Goal: Submit feedback/report problem: Provide input to the site owners about the experience or issues

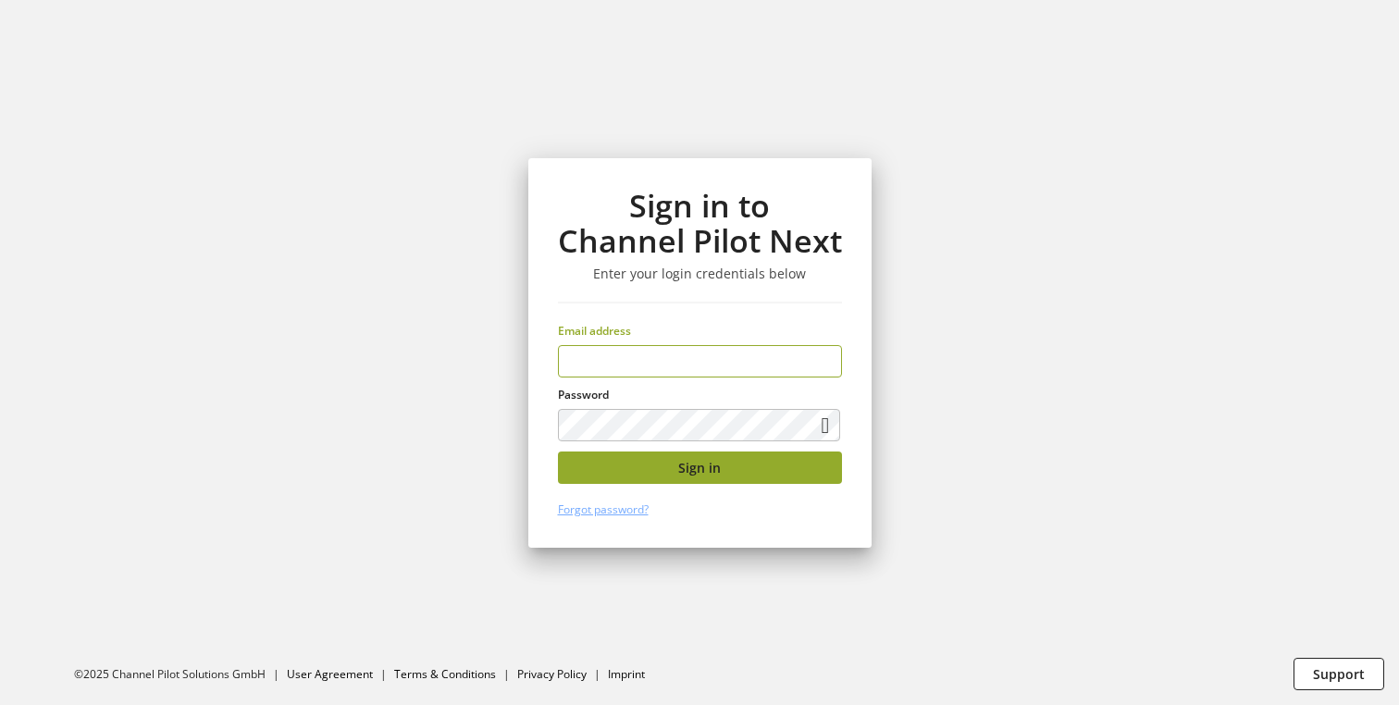
type input "**********"
click at [700, 472] on span "Sign in" at bounding box center [699, 467] width 43 height 19
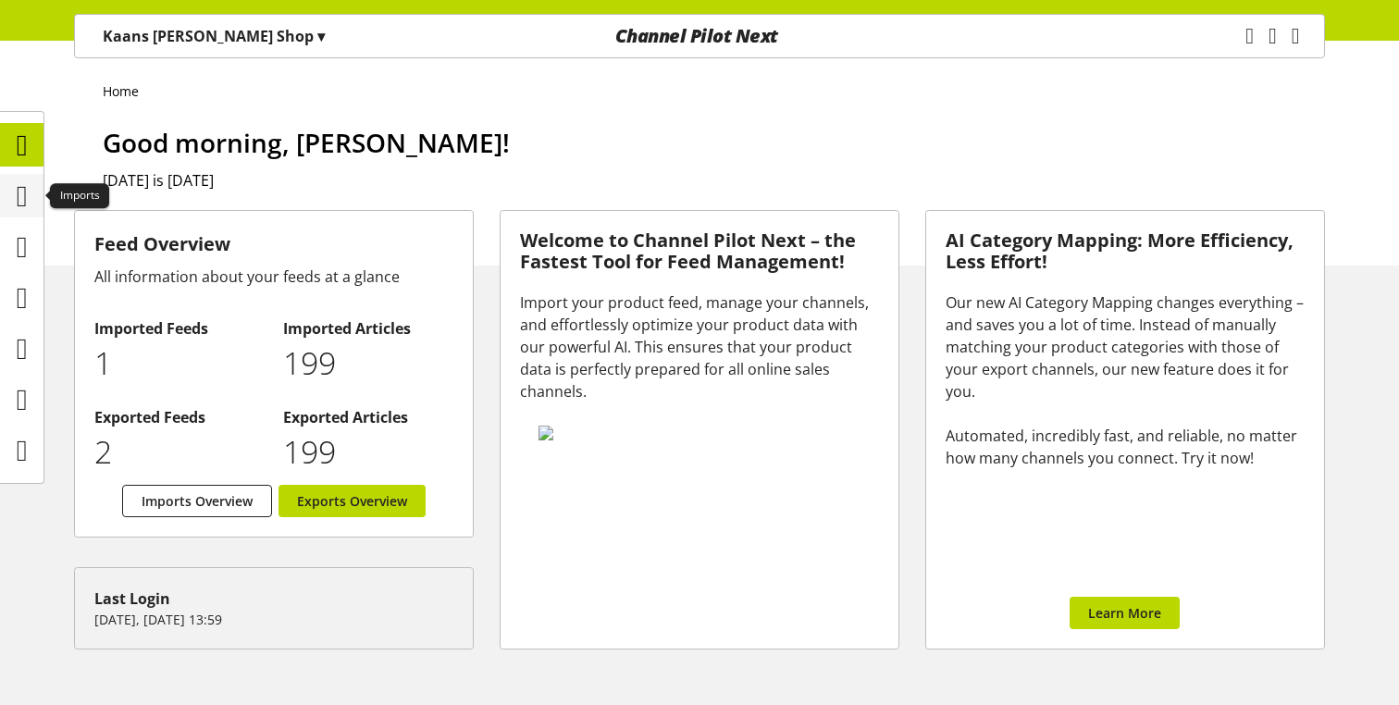
click at [28, 202] on icon at bounding box center [22, 196] width 11 height 37
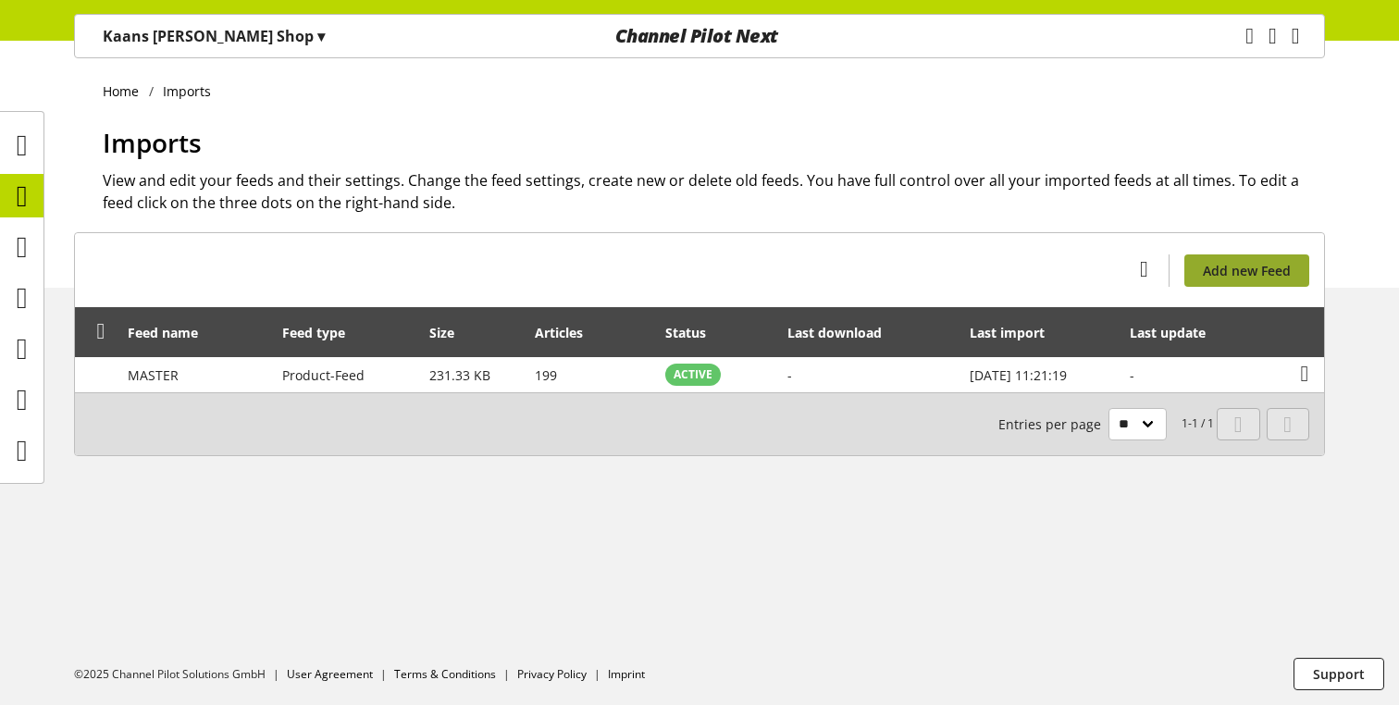
click at [1236, 264] on span "Add new Feed" at bounding box center [1247, 270] width 88 height 19
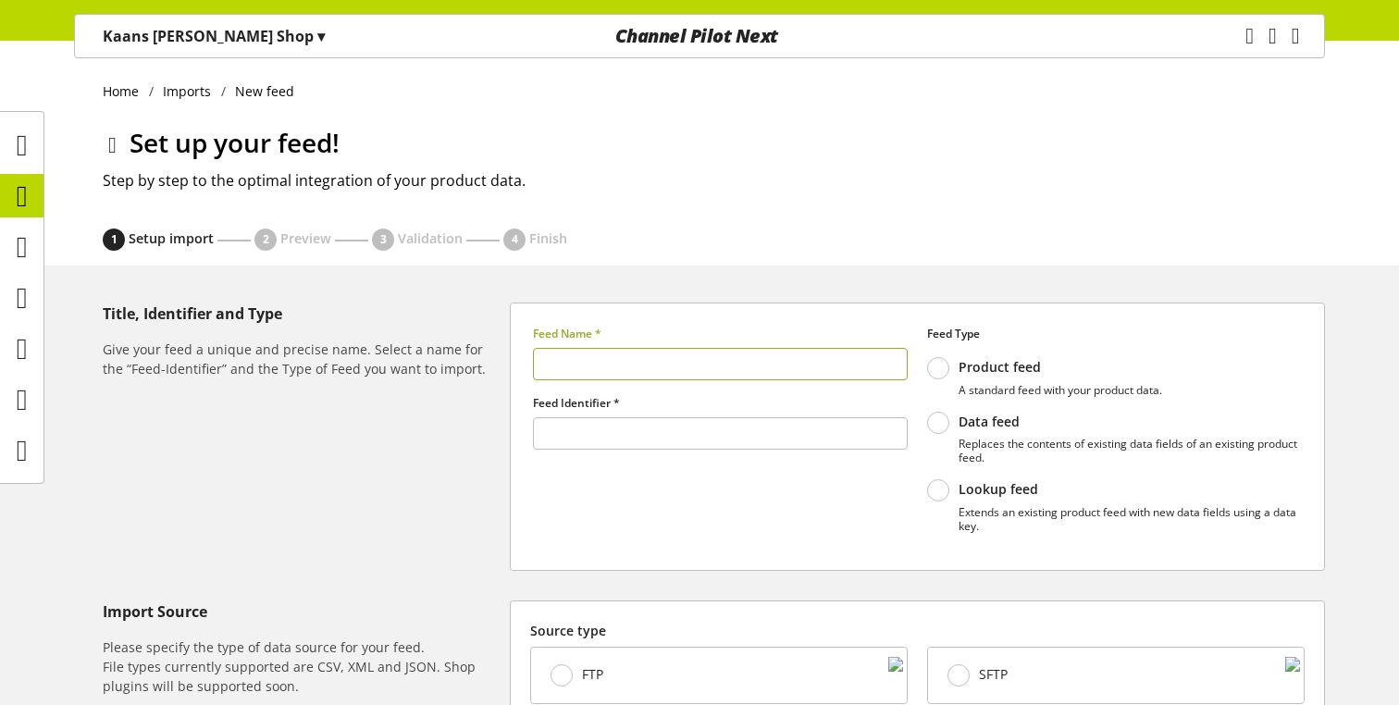
type input "******"
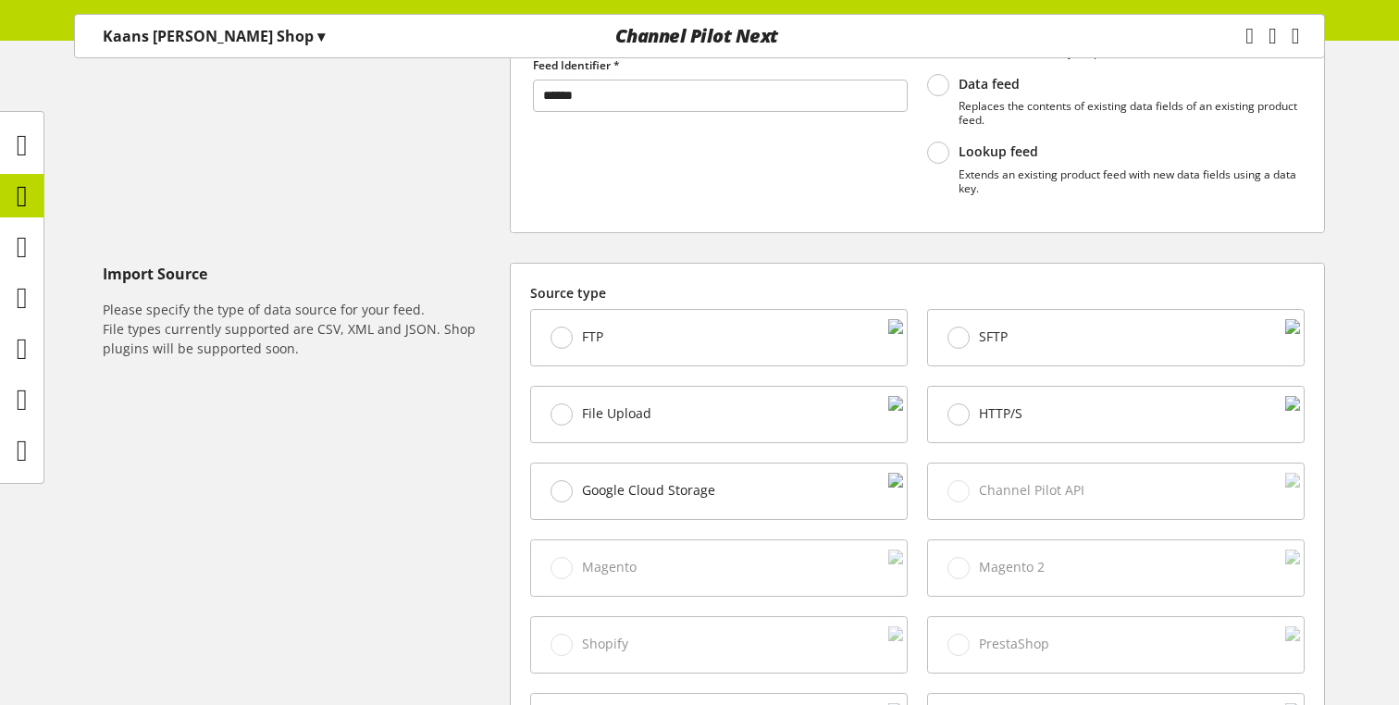
scroll to position [400, 0]
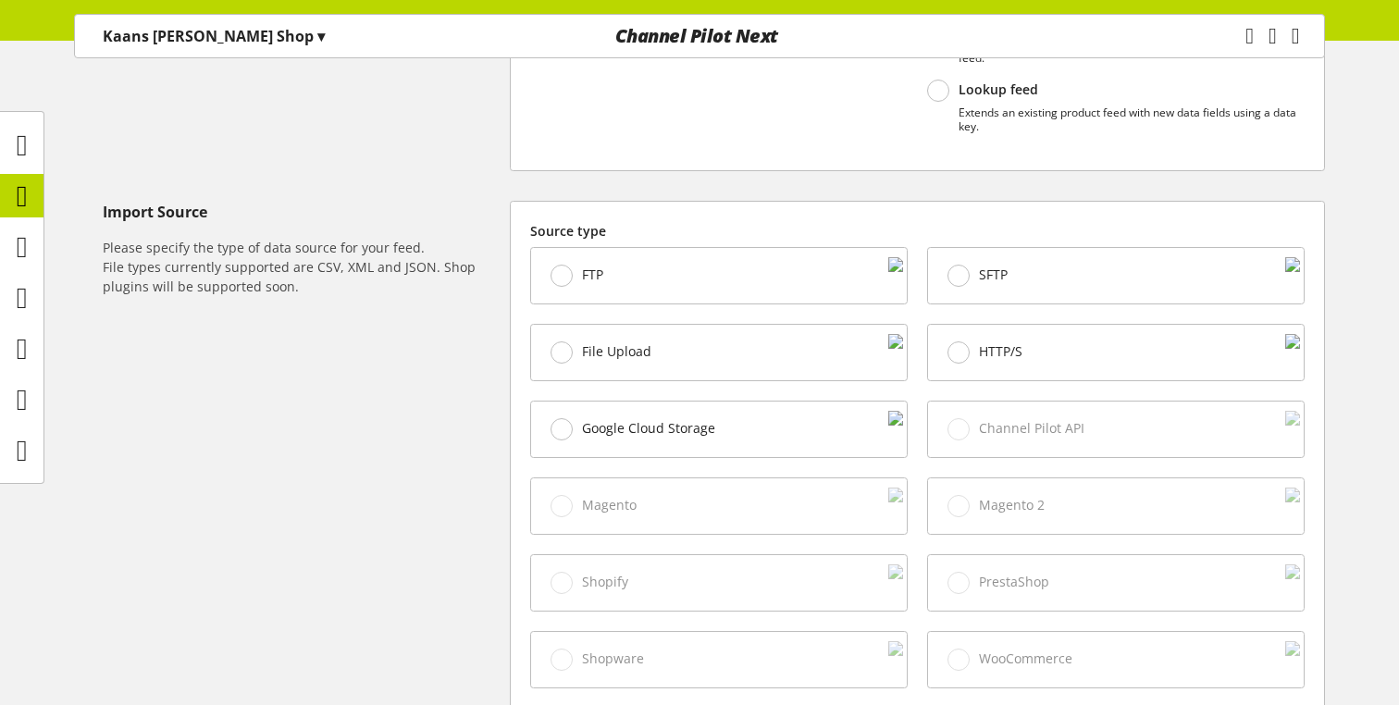
type input "*****"
click at [759, 326] on div "File Upload" at bounding box center [719, 353] width 376 height 56
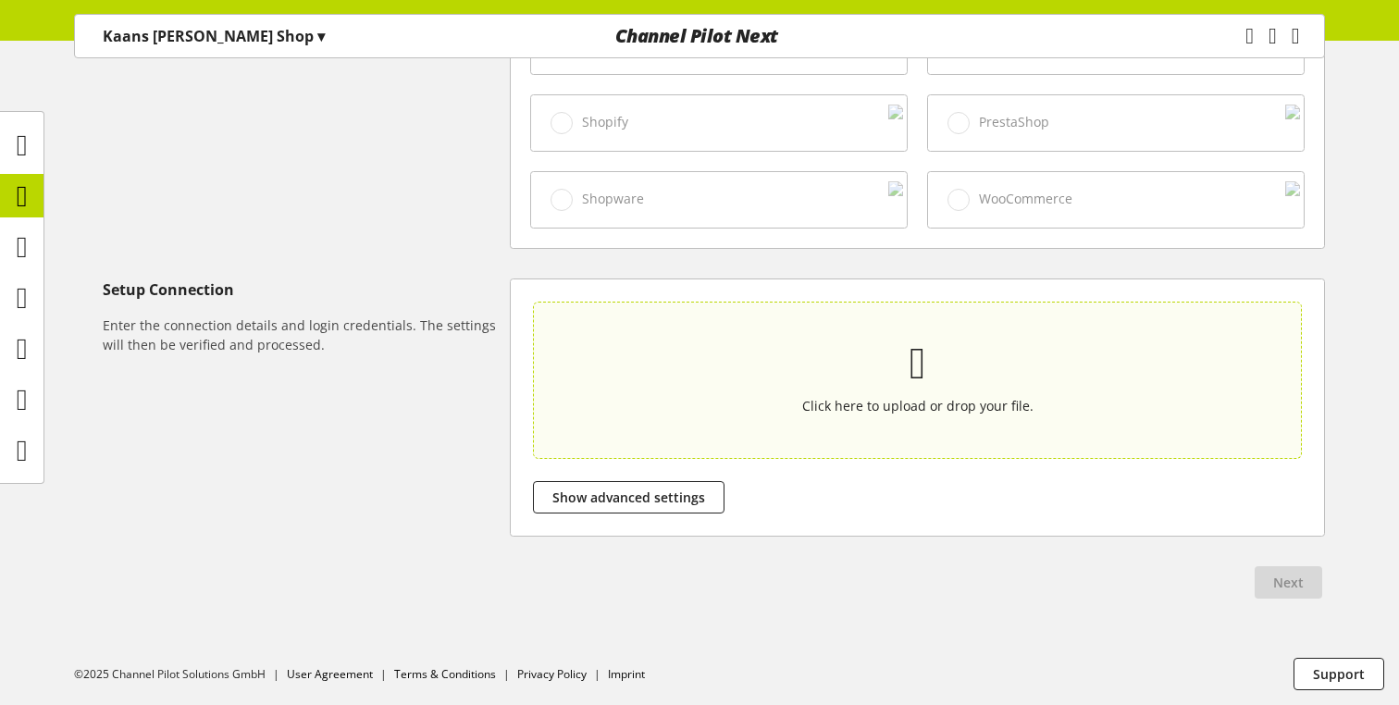
click at [708, 381] on div "Click here to upload or drop your file." at bounding box center [917, 379] width 683 height 71
click at [708, 381] on input "Click here to upload or drop your file." at bounding box center [917, 380] width 769 height 157
type input "**********"
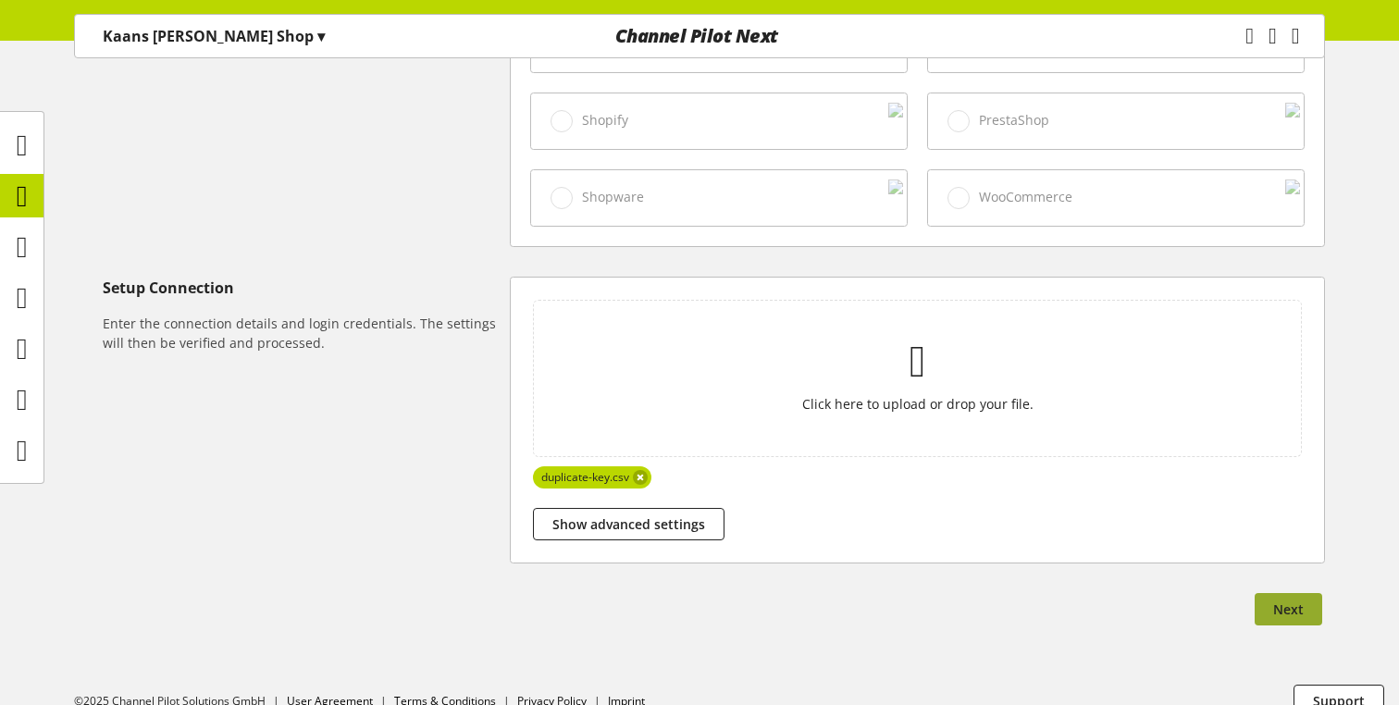
click at [1293, 607] on span "Next" at bounding box center [1288, 608] width 31 height 19
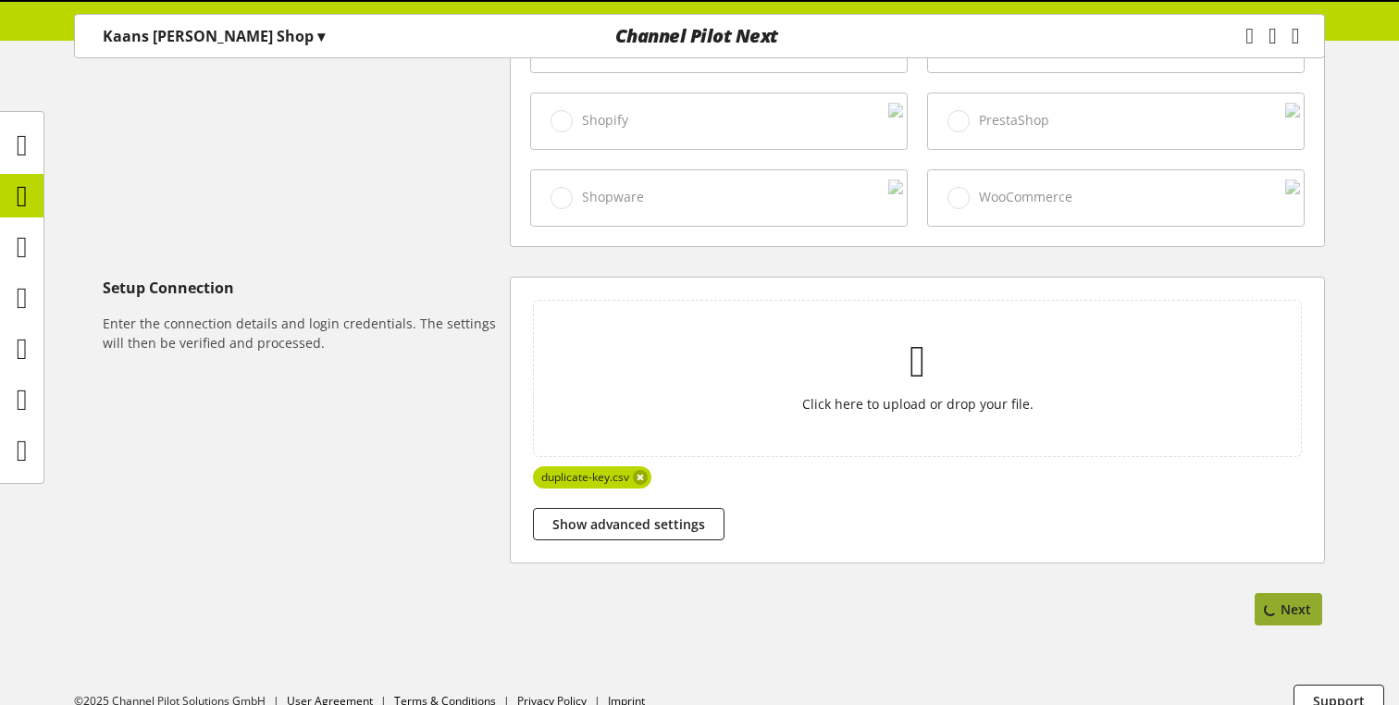
scroll to position [0, 0]
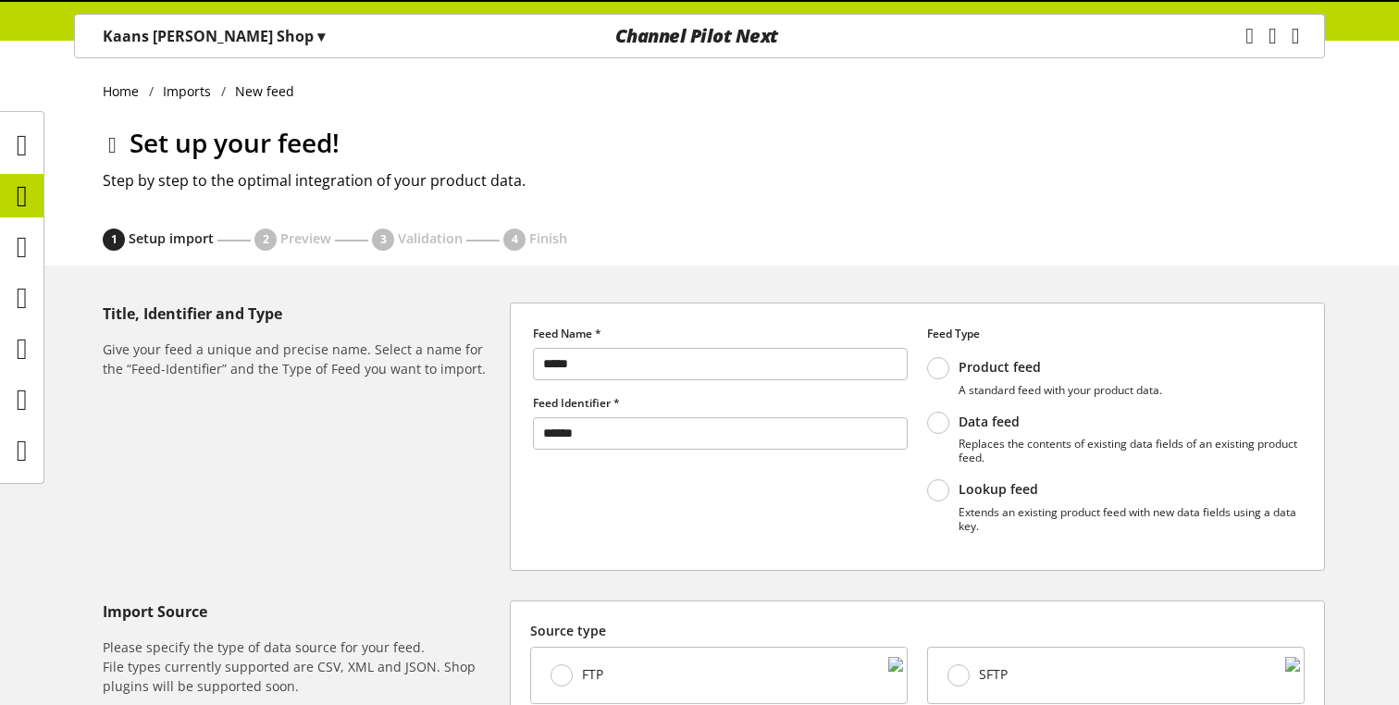
select select "*"
select select "*****"
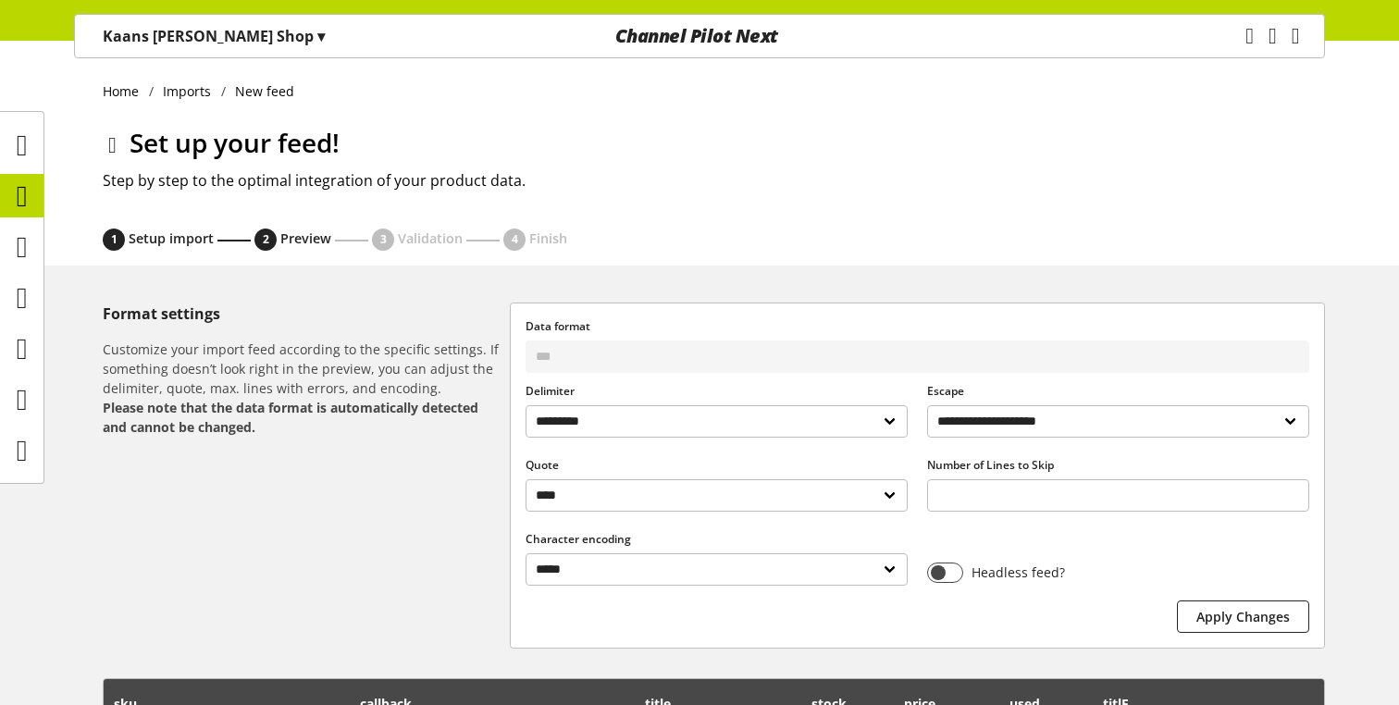
scroll to position [284, 0]
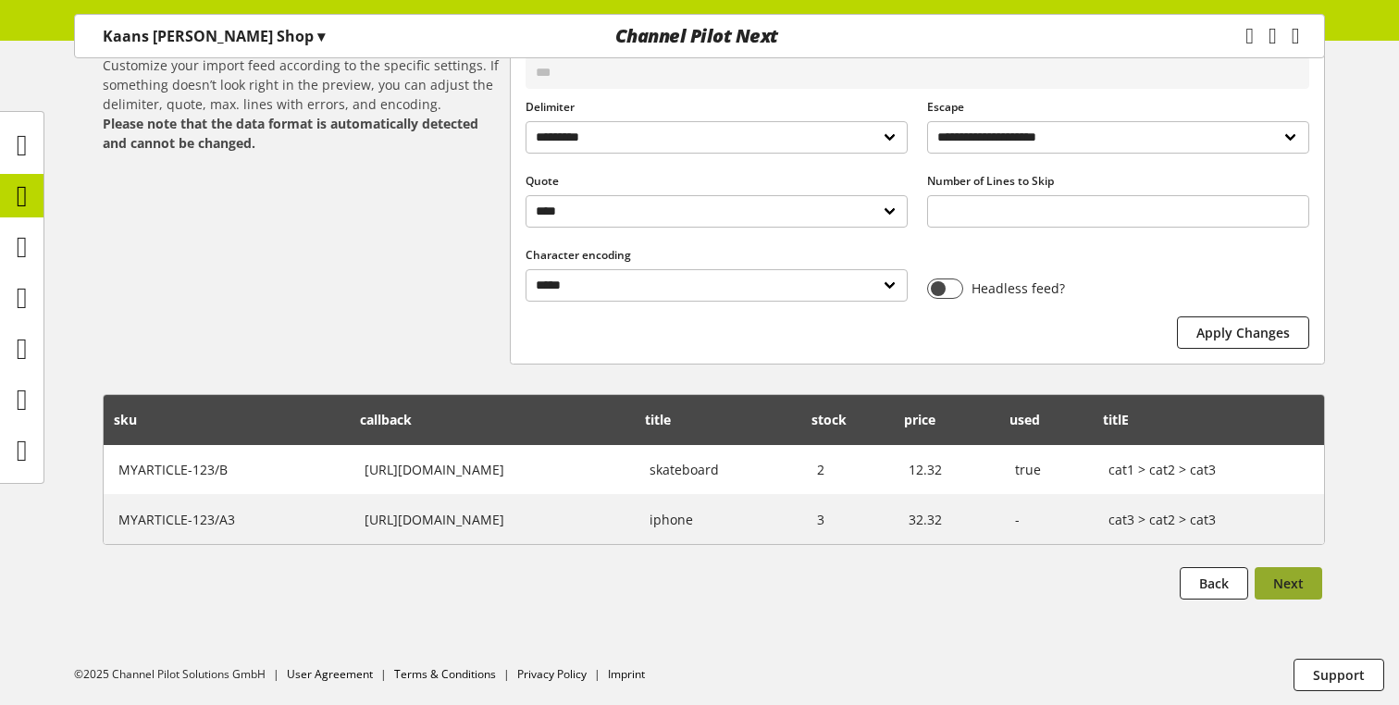
click at [1268, 575] on button "Next" at bounding box center [1288, 583] width 68 height 32
select select
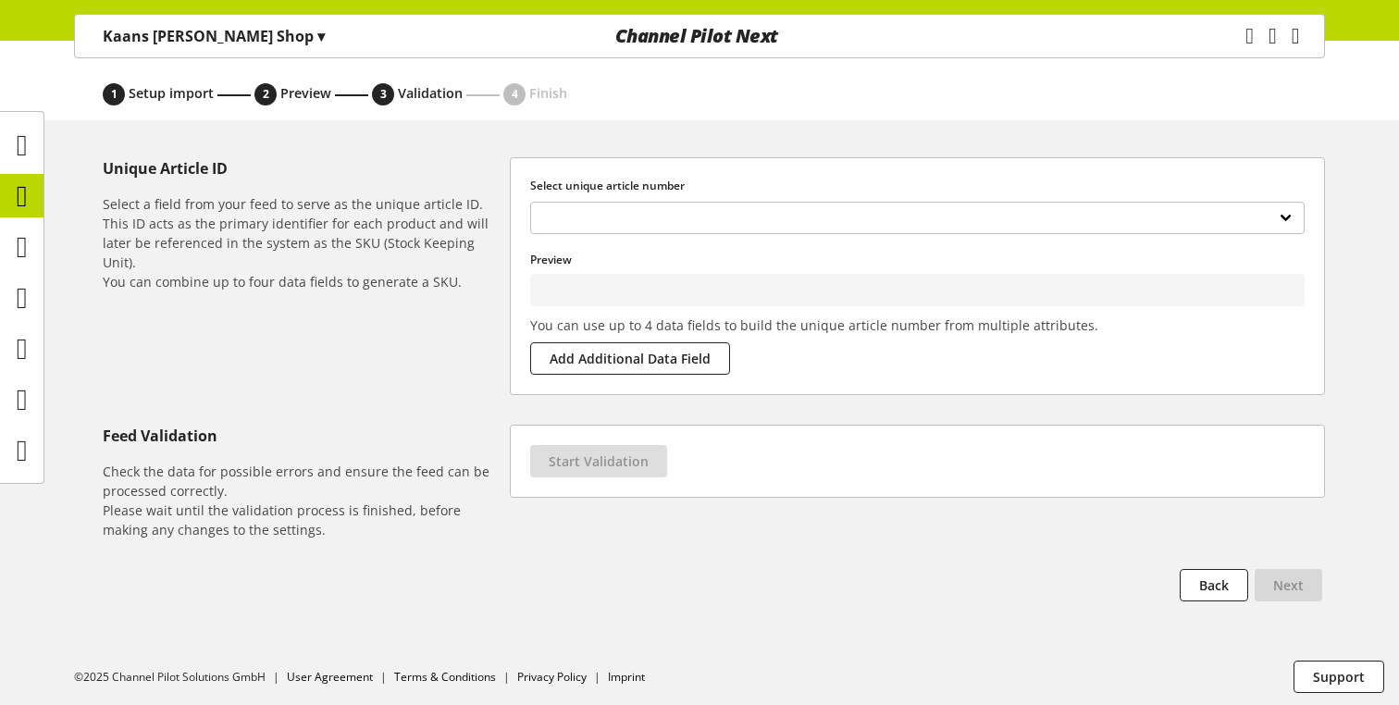
scroll to position [137, 0]
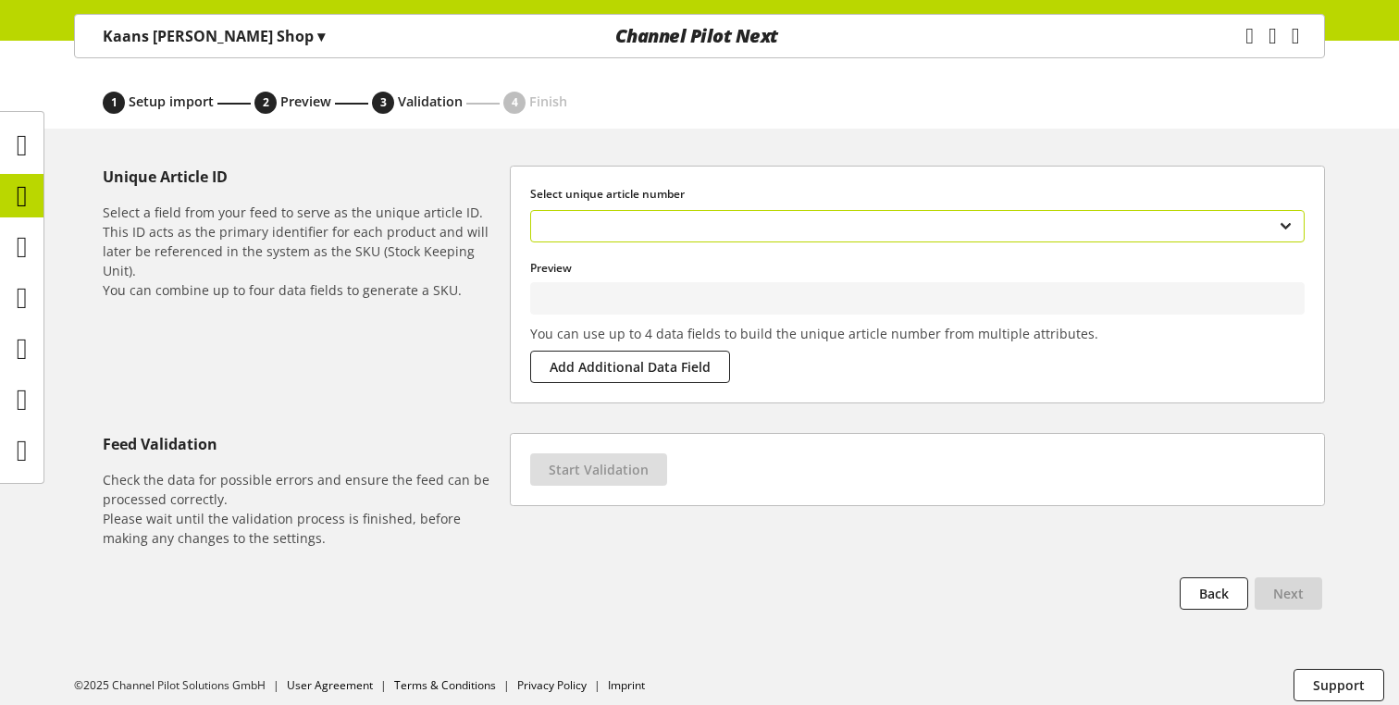
click at [620, 220] on select "*** ******** ***** ***** ***** **** *****" at bounding box center [917, 226] width 774 height 32
type input "**********"
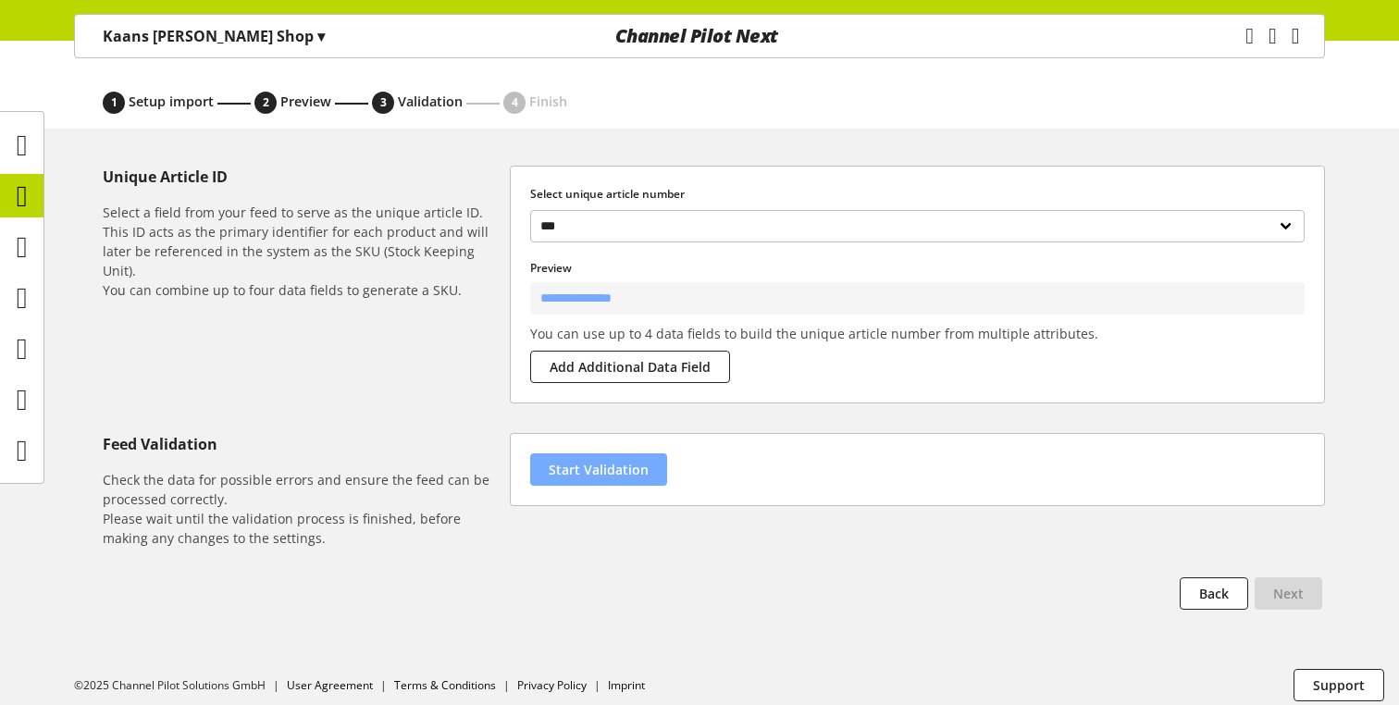
click at [583, 464] on span "Start Validation" at bounding box center [599, 469] width 100 height 19
select select "********"
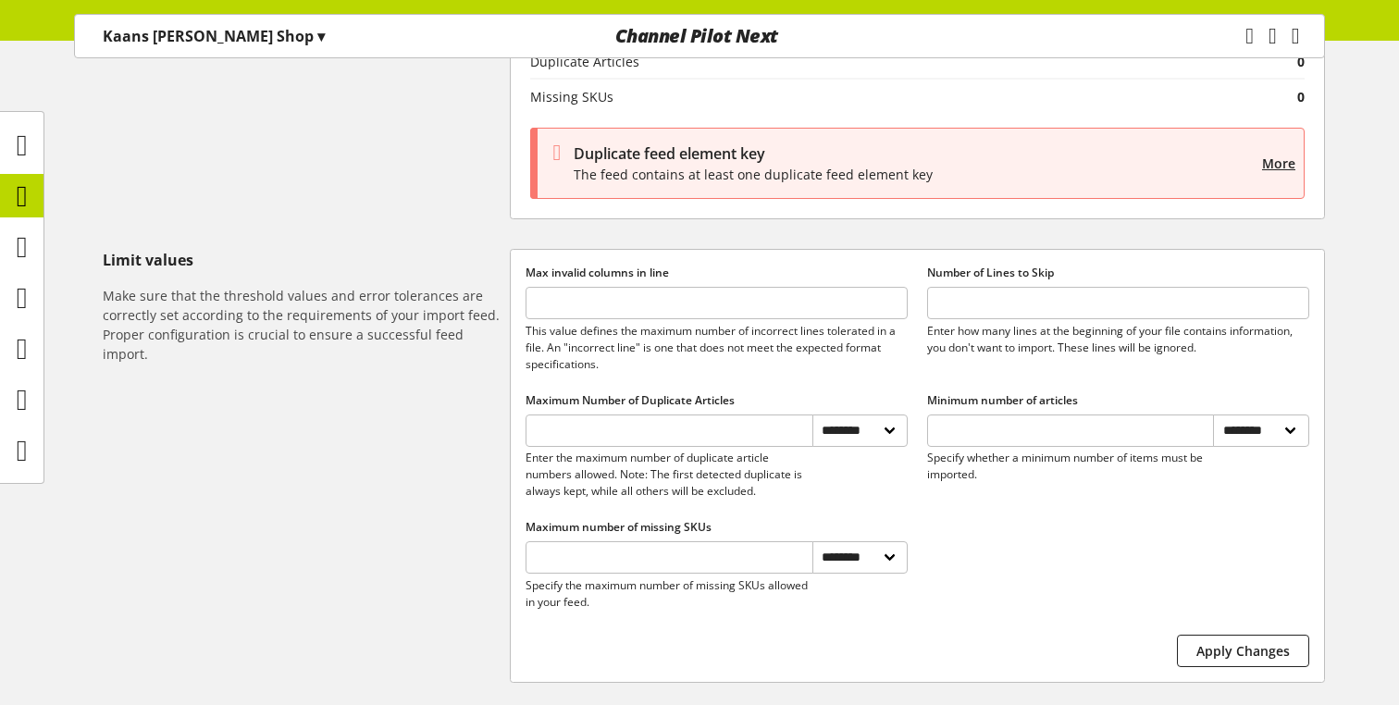
scroll to position [698, 0]
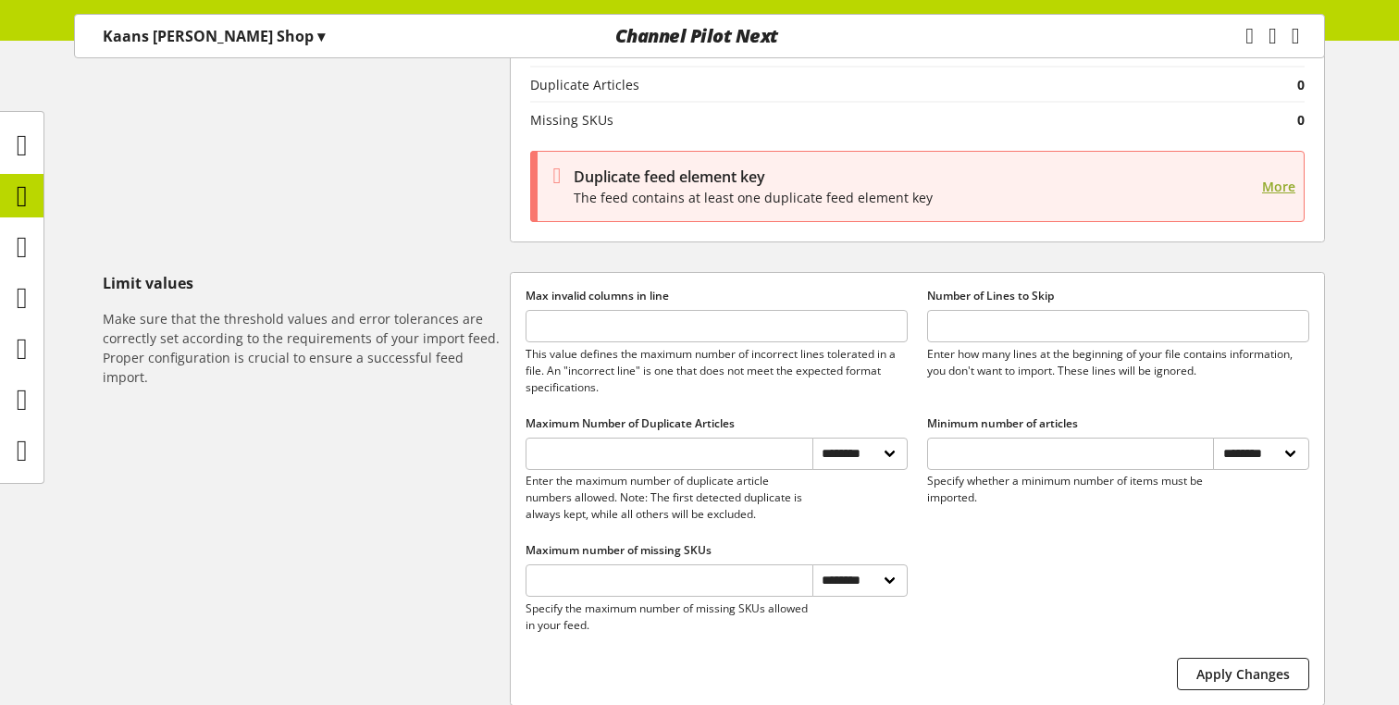
click at [1283, 190] on span "More" at bounding box center [1278, 186] width 33 height 19
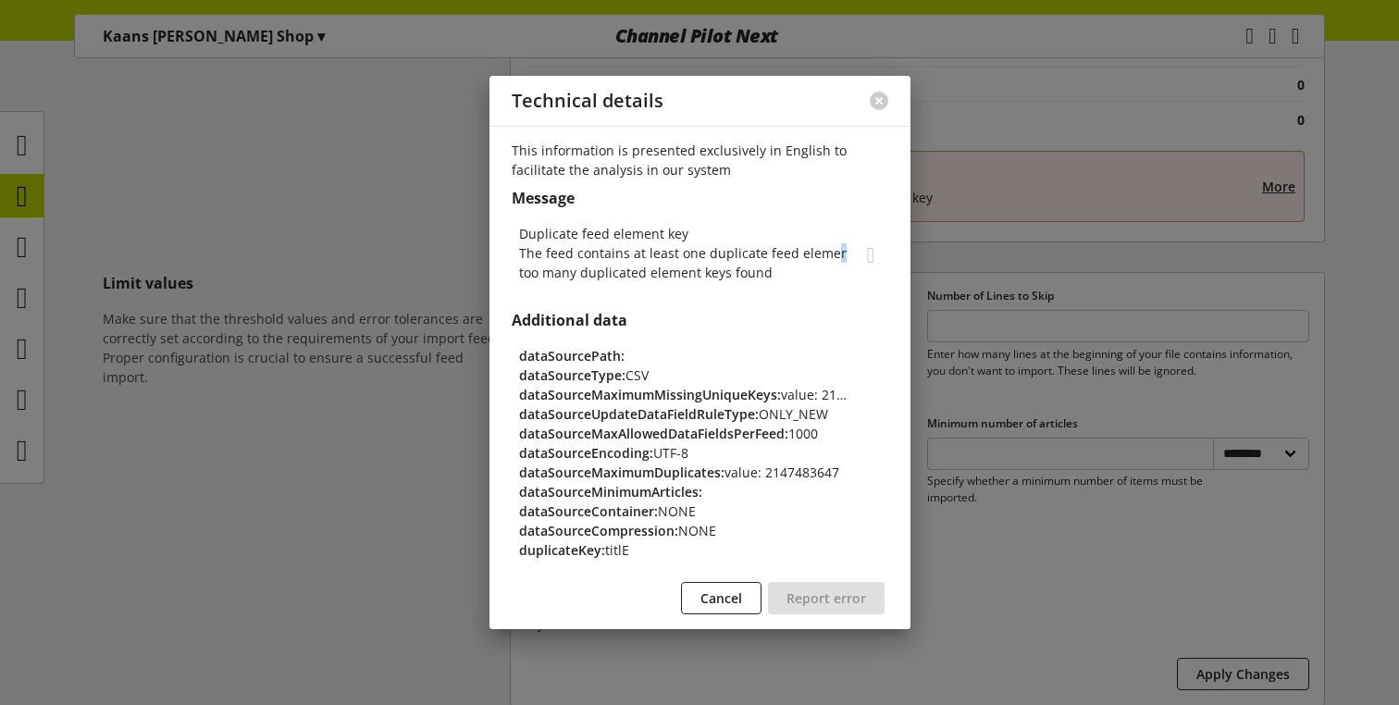
drag, startPoint x: 843, startPoint y: 253, endPoint x: 828, endPoint y: 257, distance: 15.3
click at [828, 258] on p "The feed contains at least one duplicate feed element key" at bounding box center [682, 252] width 327 height 19
click at [828, 257] on p "The feed contains at least one duplicate feed element key" at bounding box center [682, 252] width 327 height 19
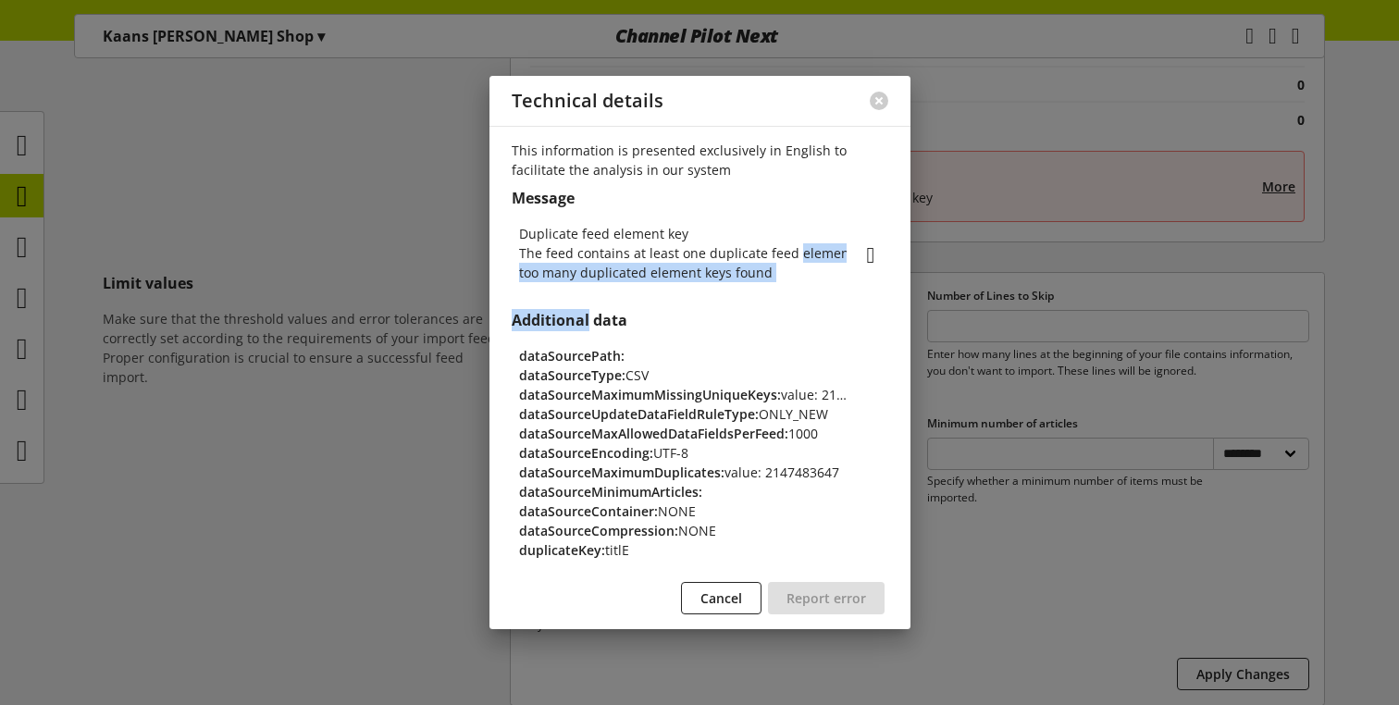
drag, startPoint x: 828, startPoint y: 257, endPoint x: 880, endPoint y: 257, distance: 51.8
click at [880, 257] on div "Duplicate feed element key The feed contains at least one duplicate feed elemen…" at bounding box center [700, 253] width 362 height 58
click at [814, 254] on p "The feed contains at least one duplicate feed element key" at bounding box center [682, 252] width 327 height 19
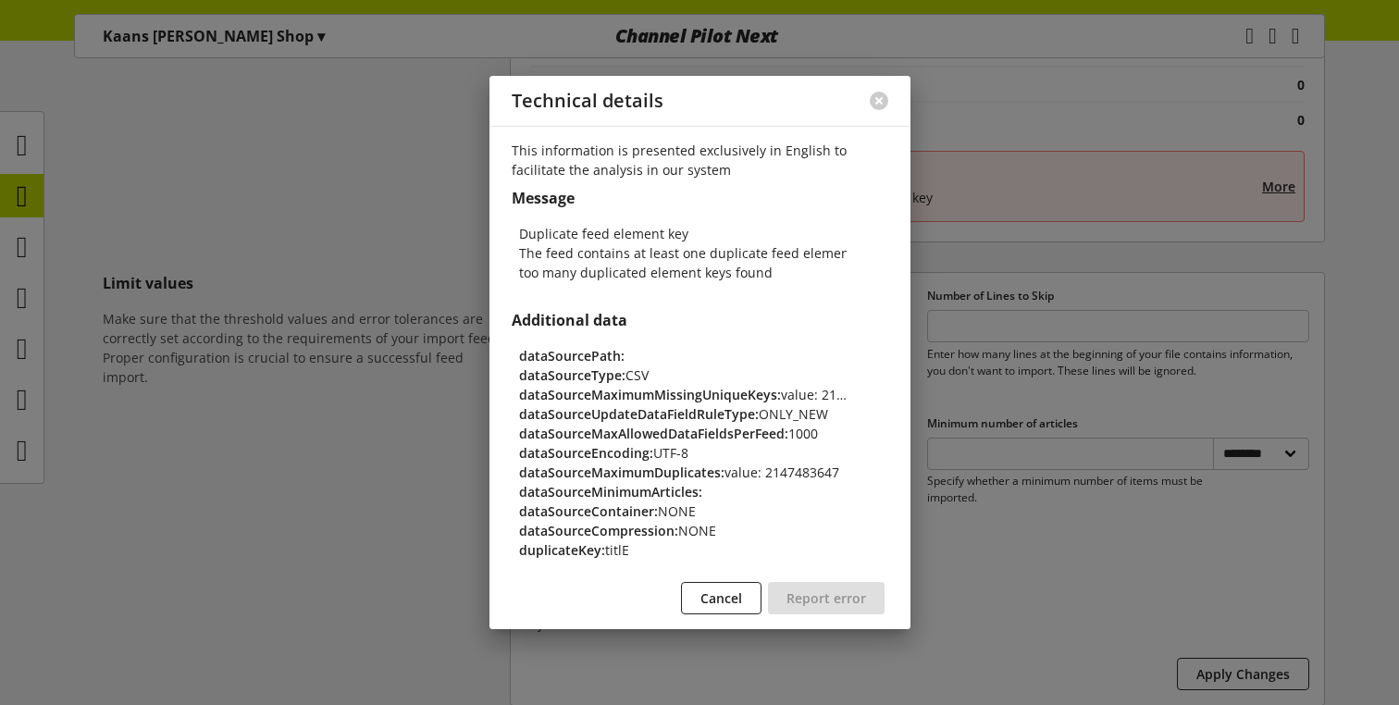
drag, startPoint x: 844, startPoint y: 254, endPoint x: 889, endPoint y: 260, distance: 45.7
click at [889, 260] on div "This information is presented exclusively in English to facilitate the analysis…" at bounding box center [699, 377] width 421 height 503
click at [804, 253] on p "The feed contains at least one duplicate feed element key" at bounding box center [682, 252] width 327 height 19
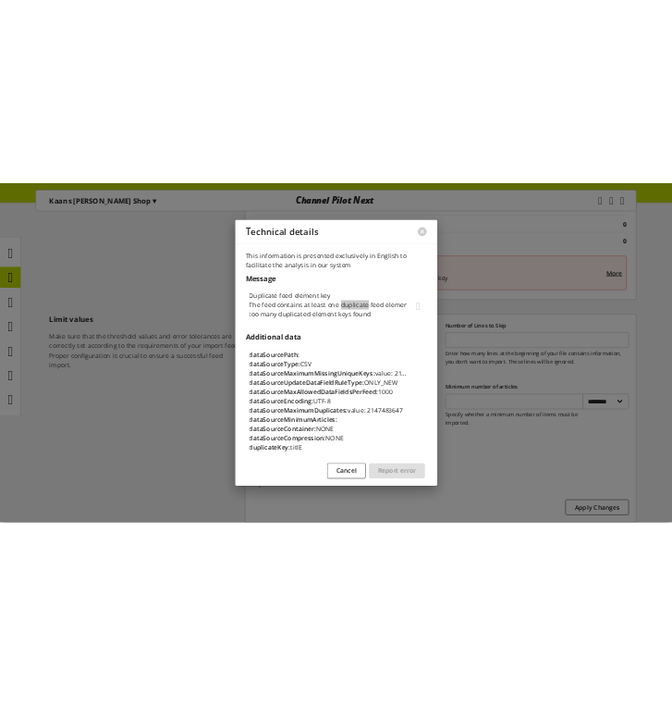
scroll to position [731, 0]
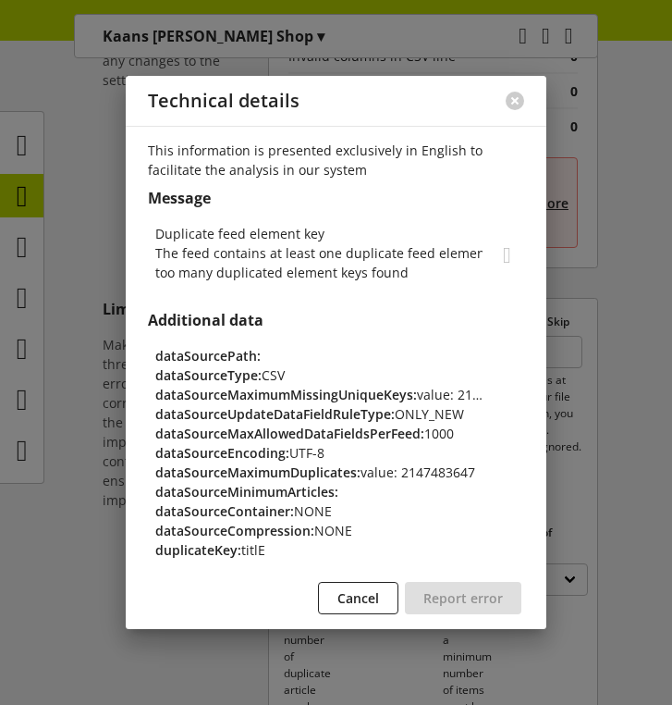
click at [309, 276] on p "too many duplicated element keys found" at bounding box center [318, 272] width 327 height 19
click at [520, 93] on button at bounding box center [515, 101] width 19 height 19
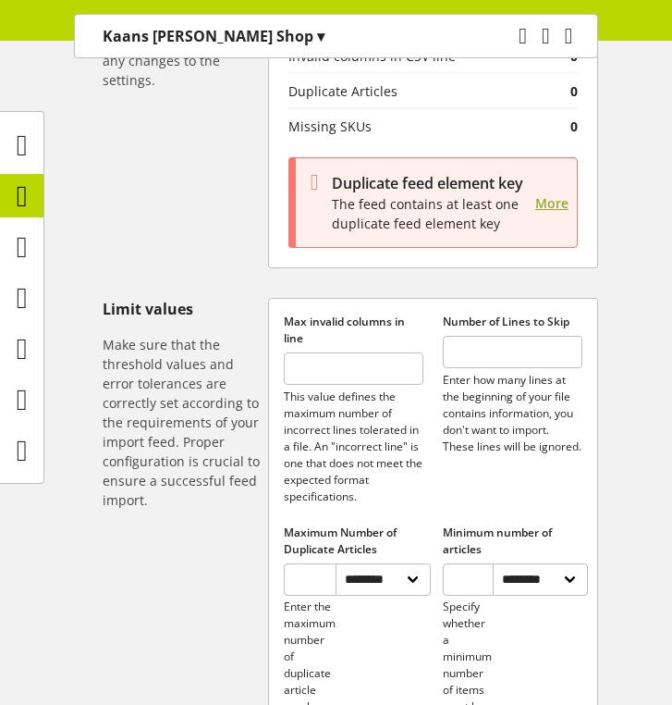
click at [558, 193] on span "More" at bounding box center [552, 202] width 33 height 19
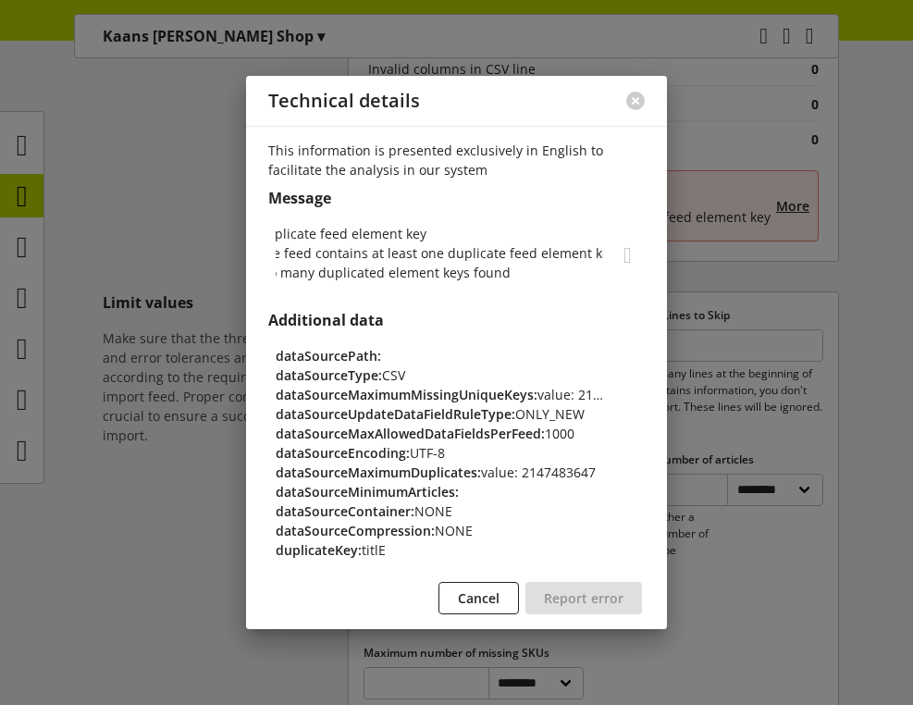
scroll to position [0, 0]
click at [639, 101] on button at bounding box center [635, 101] width 19 height 19
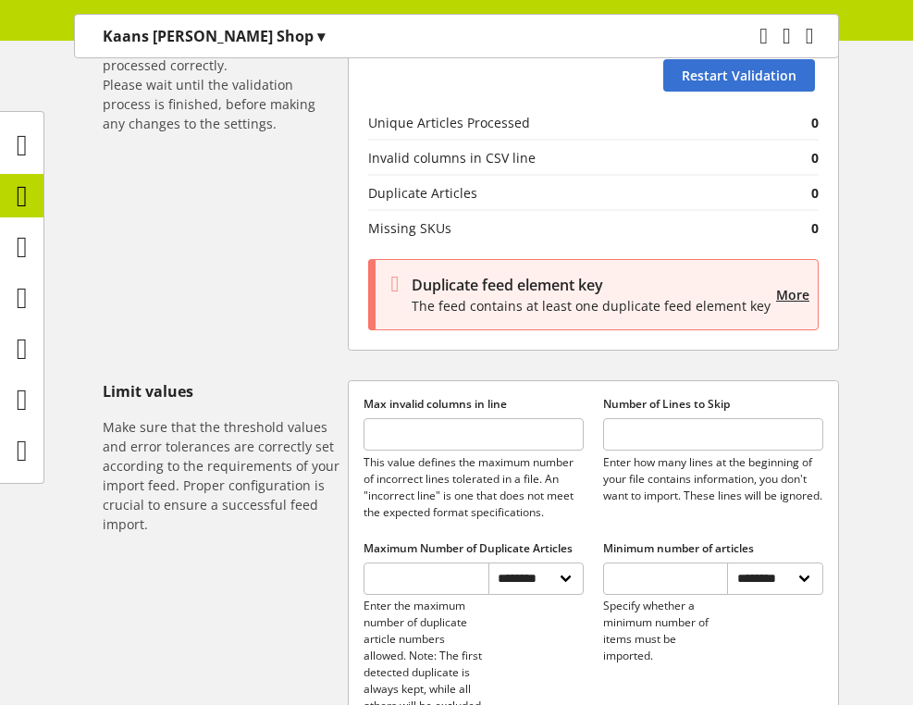
scroll to position [564, 0]
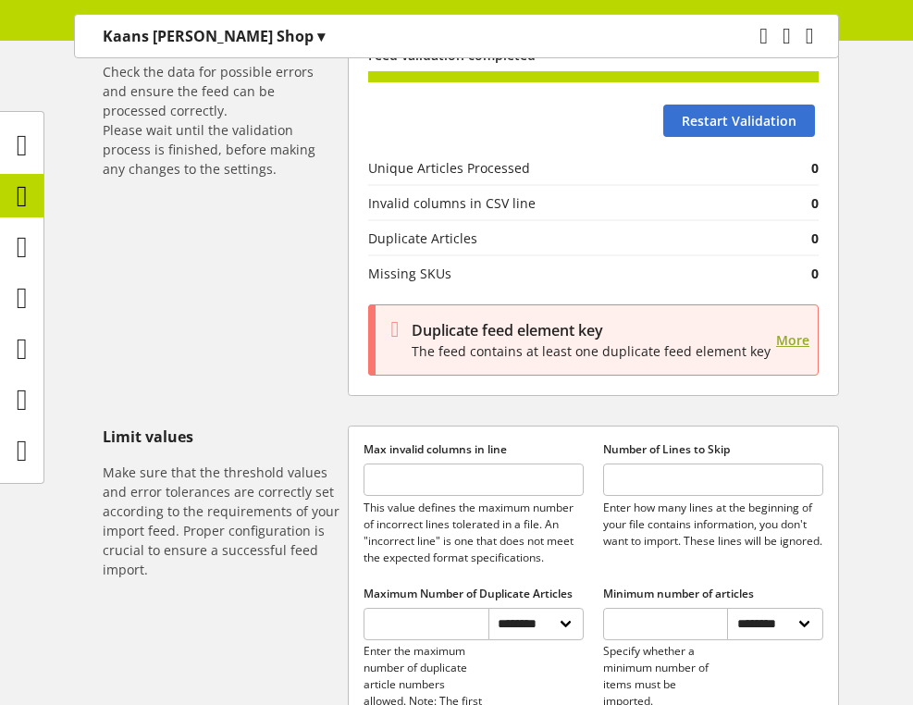
click at [796, 339] on span "More" at bounding box center [792, 339] width 33 height 19
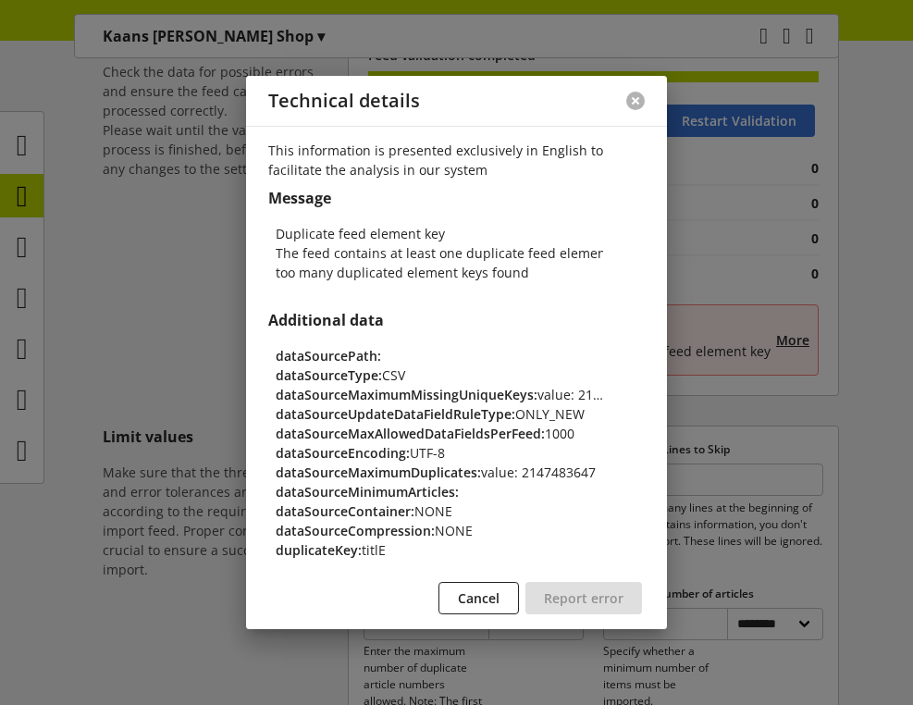
click at [629, 100] on button at bounding box center [635, 101] width 19 height 19
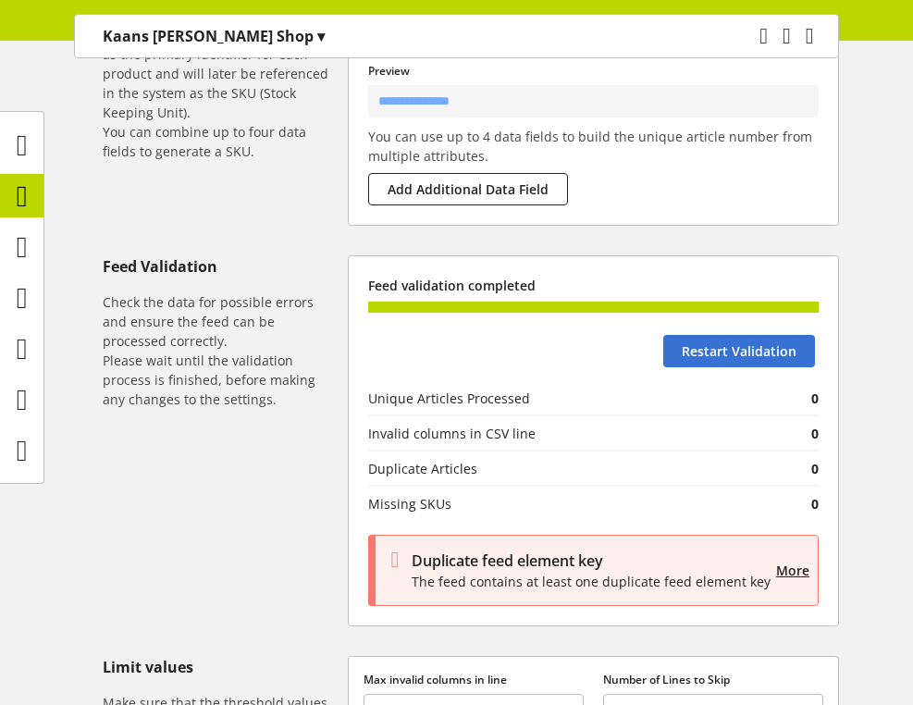
scroll to position [263, 0]
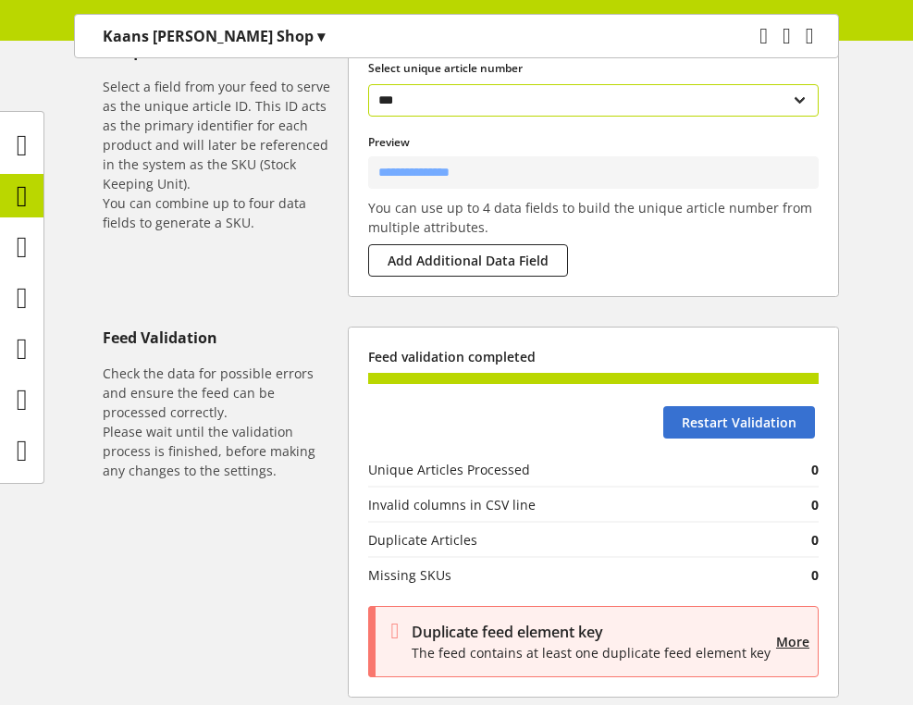
click at [544, 105] on select "*** ******** ***** ***** ***** **** *****" at bounding box center [593, 100] width 450 height 32
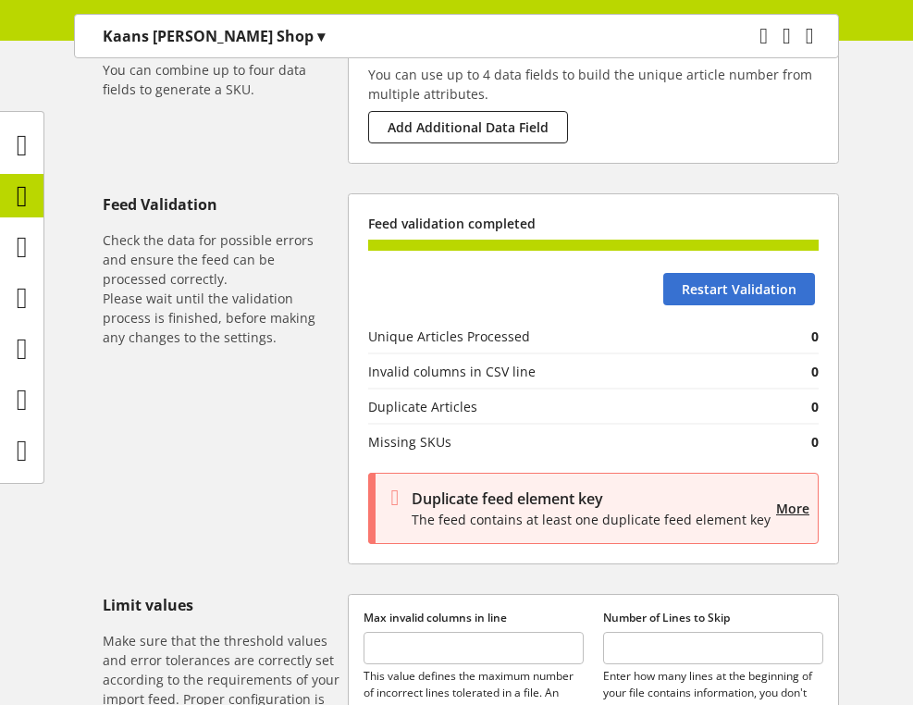
scroll to position [397, 0]
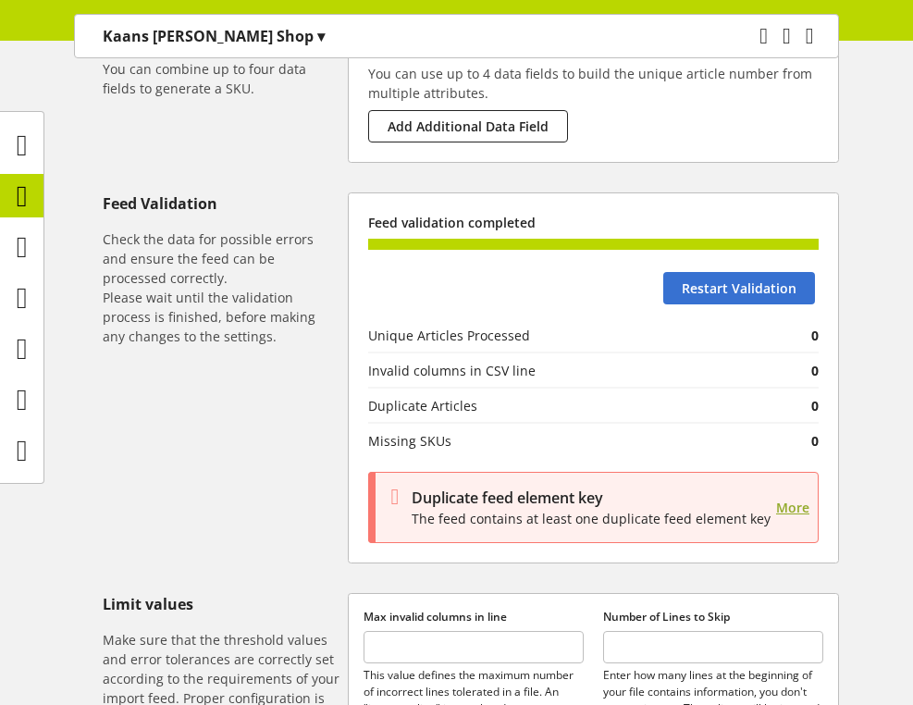
click at [795, 501] on span "More" at bounding box center [792, 507] width 33 height 19
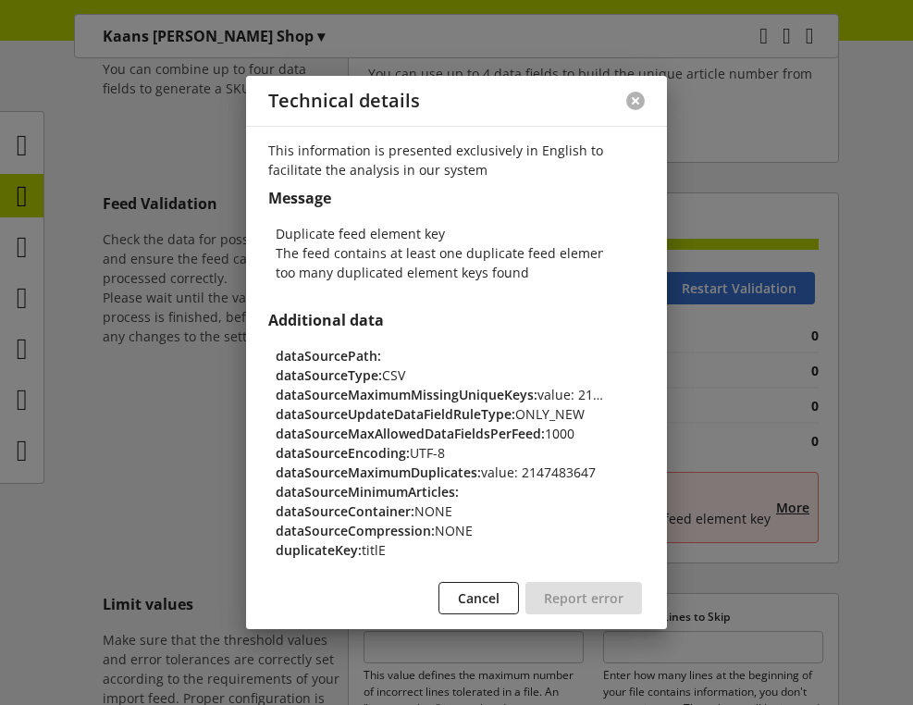
click at [633, 105] on button at bounding box center [635, 101] width 19 height 19
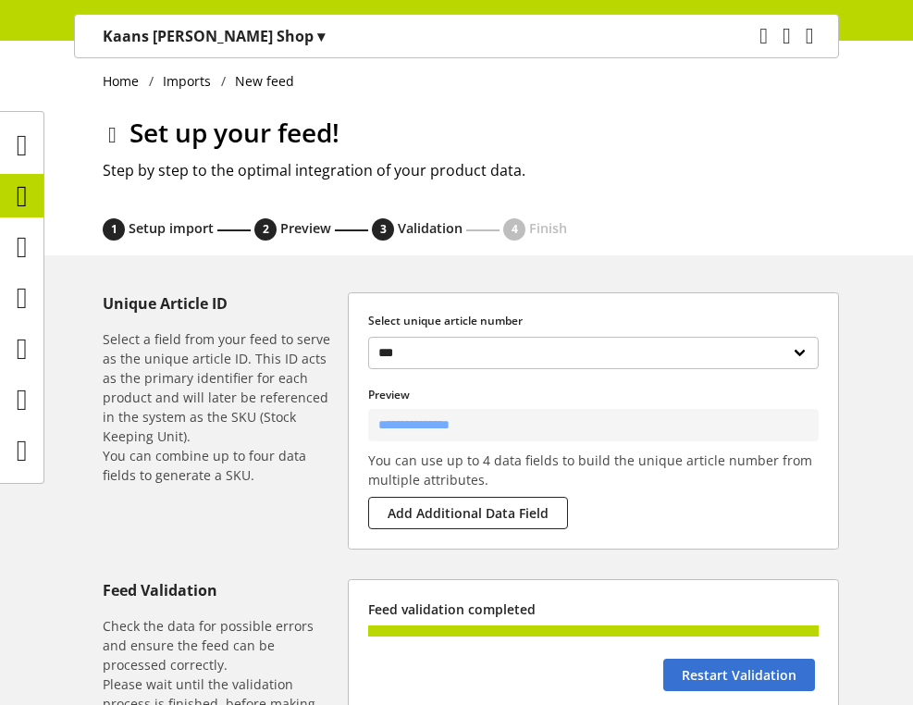
scroll to position [0, 0]
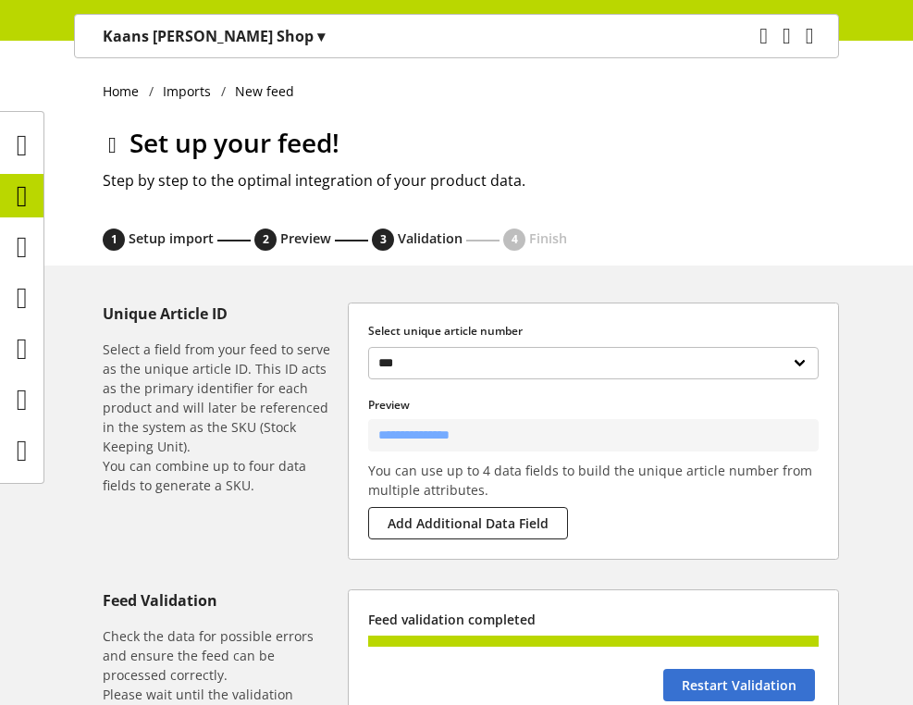
click at [111, 143] on icon at bounding box center [112, 145] width 8 height 33
select select "*"
select select "*****"
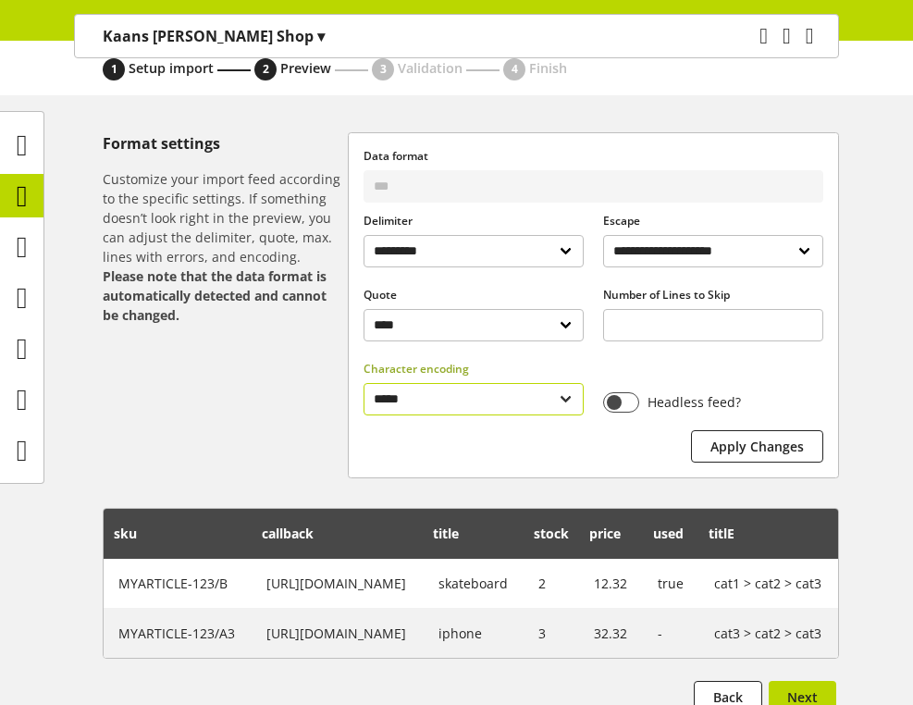
scroll to position [169, 0]
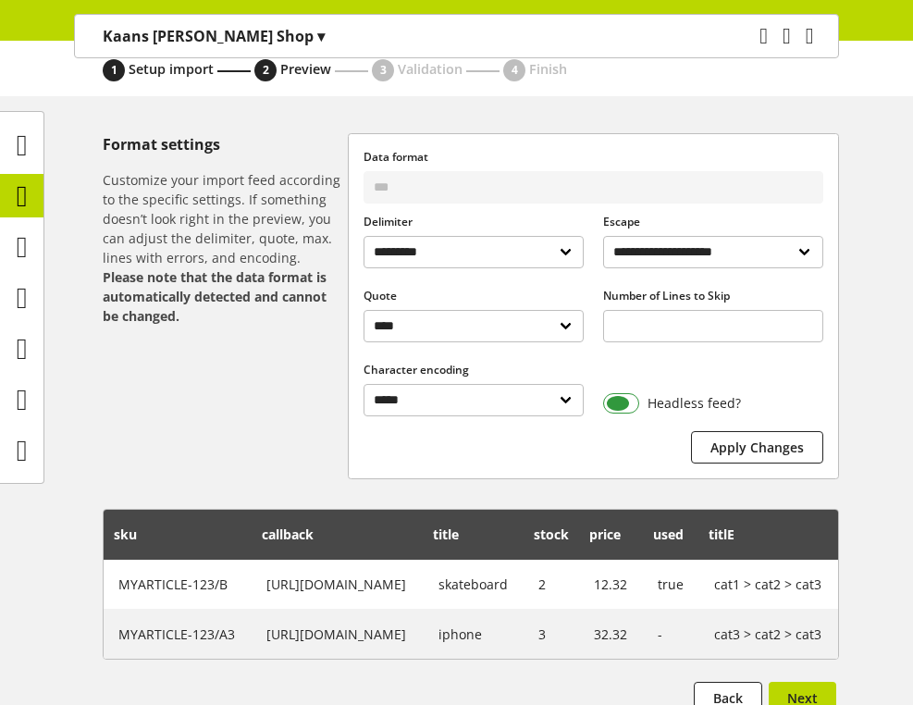
click at [636, 400] on span at bounding box center [621, 403] width 36 height 20
click at [709, 449] on button "Apply Changes" at bounding box center [757, 447] width 132 height 32
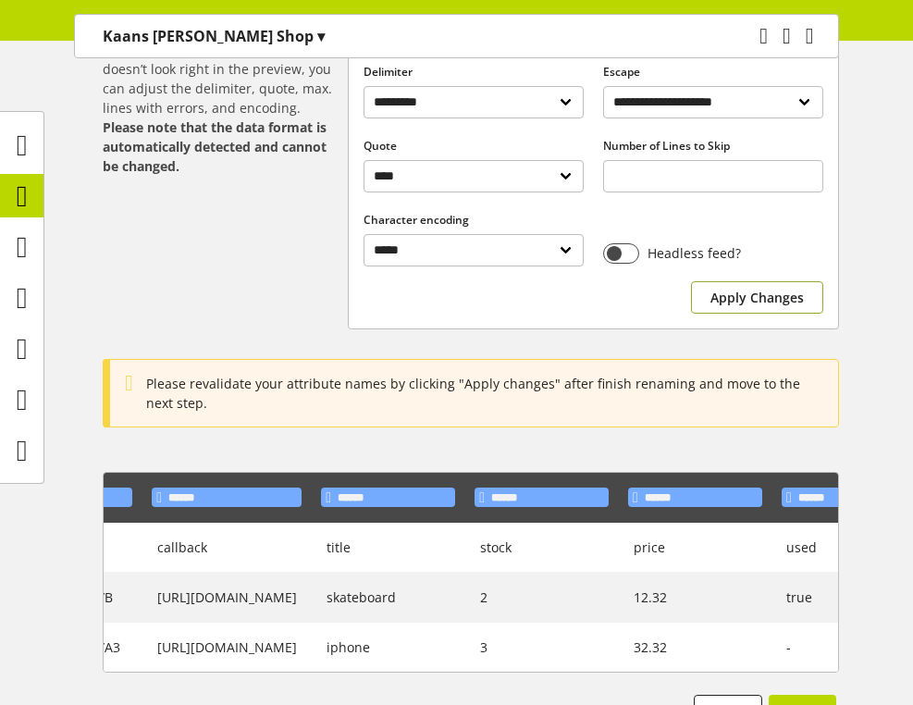
scroll to position [0, 684]
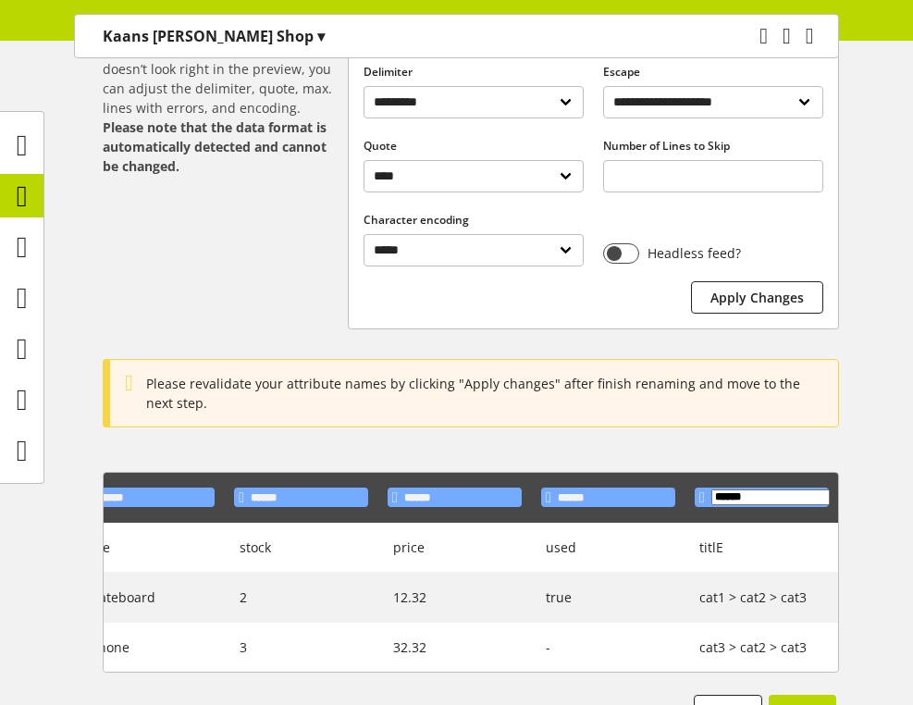
click at [730, 496] on input "******" at bounding box center [770, 497] width 118 height 16
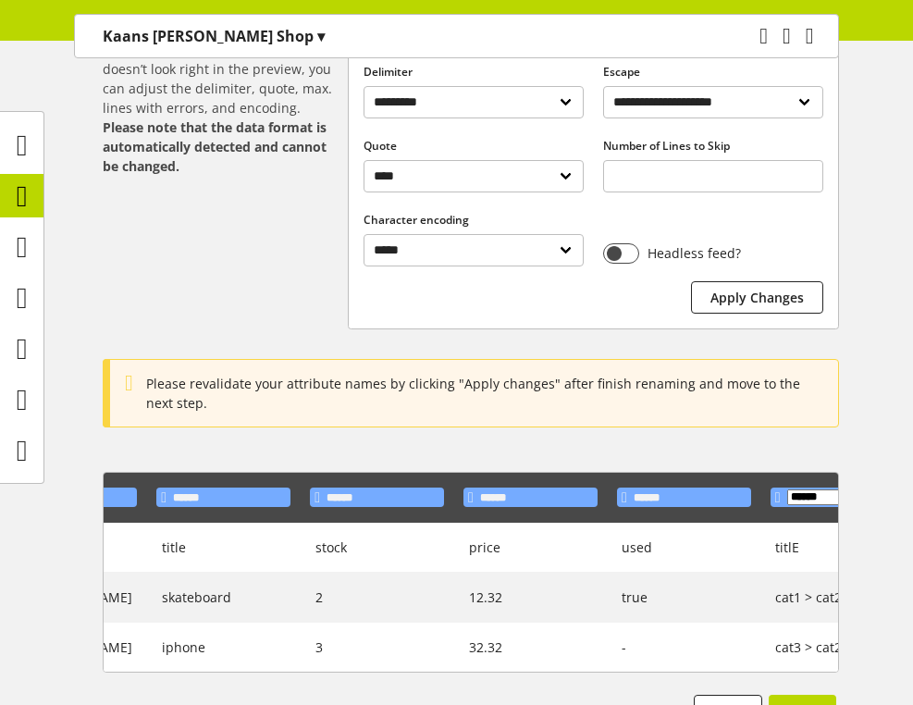
scroll to position [0, 0]
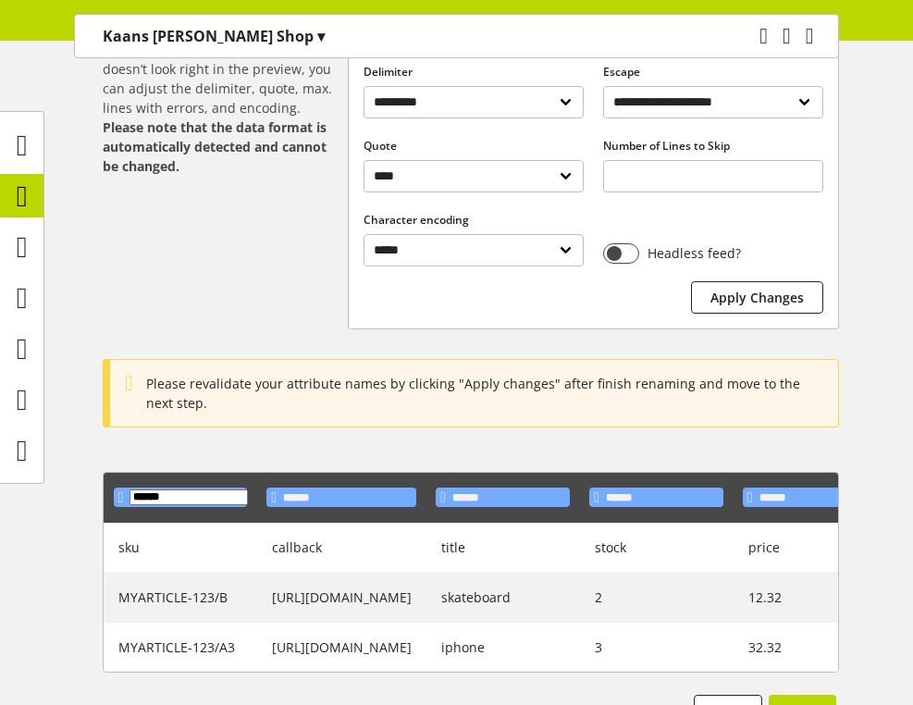
click at [203, 500] on input "******" at bounding box center [189, 497] width 118 height 16
type input "***"
type input "********"
type input "*****"
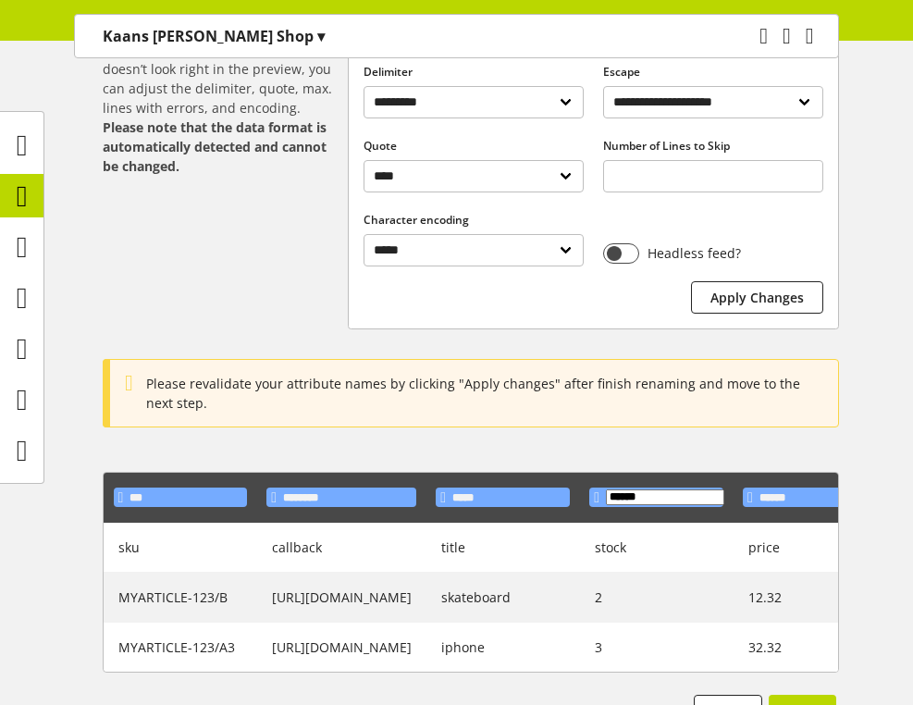
scroll to position [0, 115]
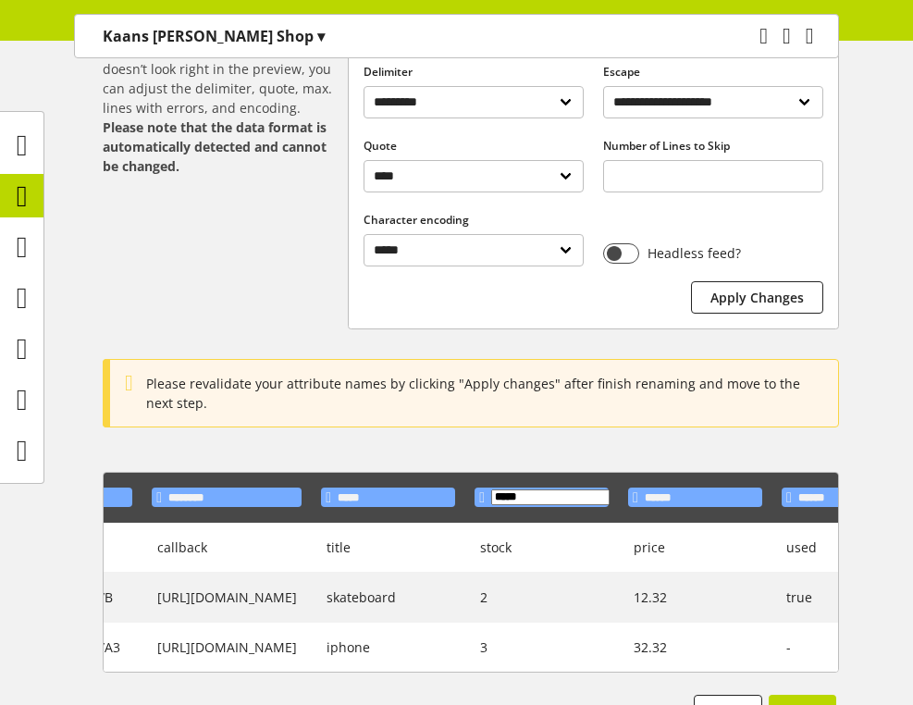
type input "*****"
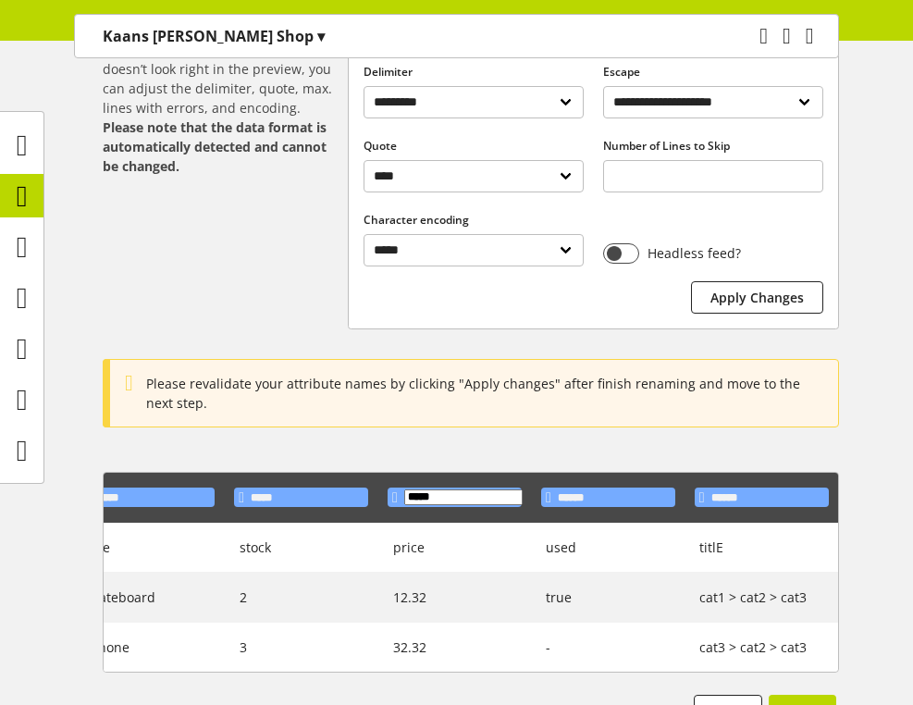
type input "*****"
type input "****"
type input "********"
click at [526, 433] on div "**********" at bounding box center [456, 377] width 913 height 788
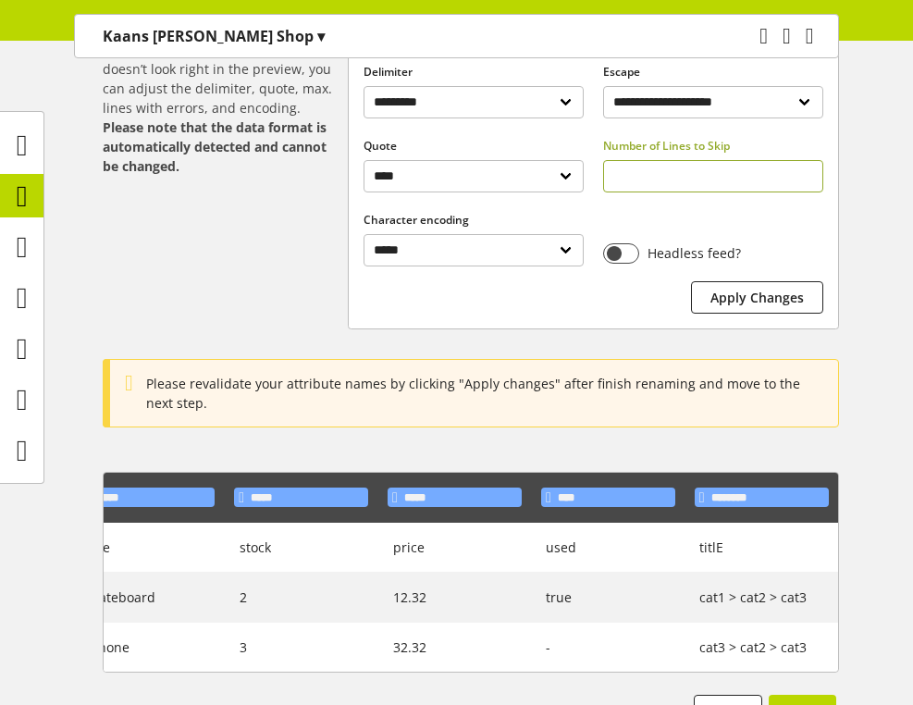
click at [671, 184] on input "*" at bounding box center [713, 176] width 220 height 32
type input "*"
click at [728, 291] on span "Apply Changes" at bounding box center [756, 297] width 93 height 19
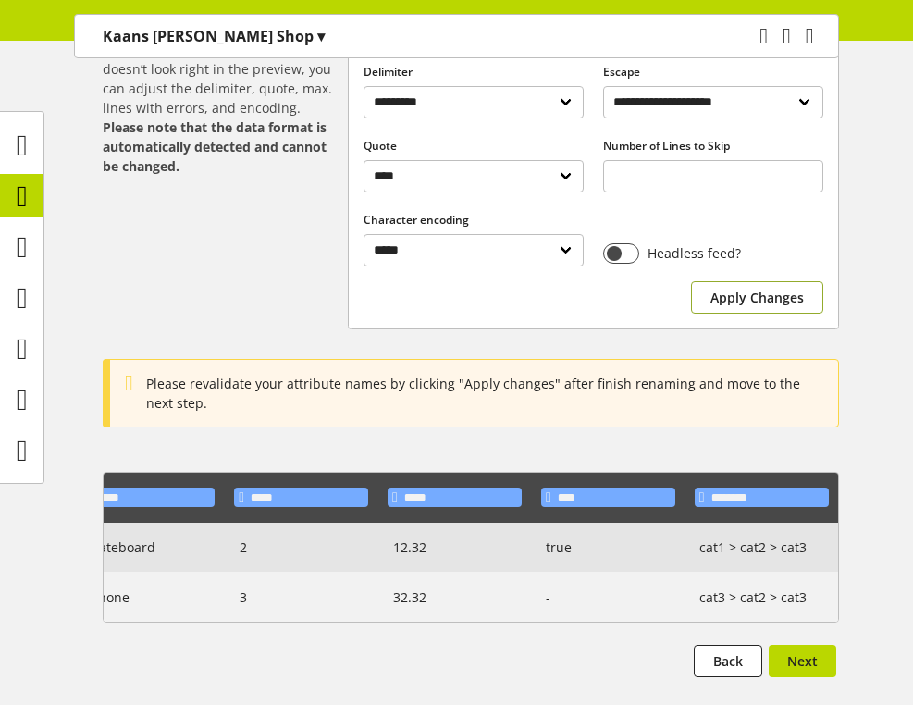
scroll to position [0, 684]
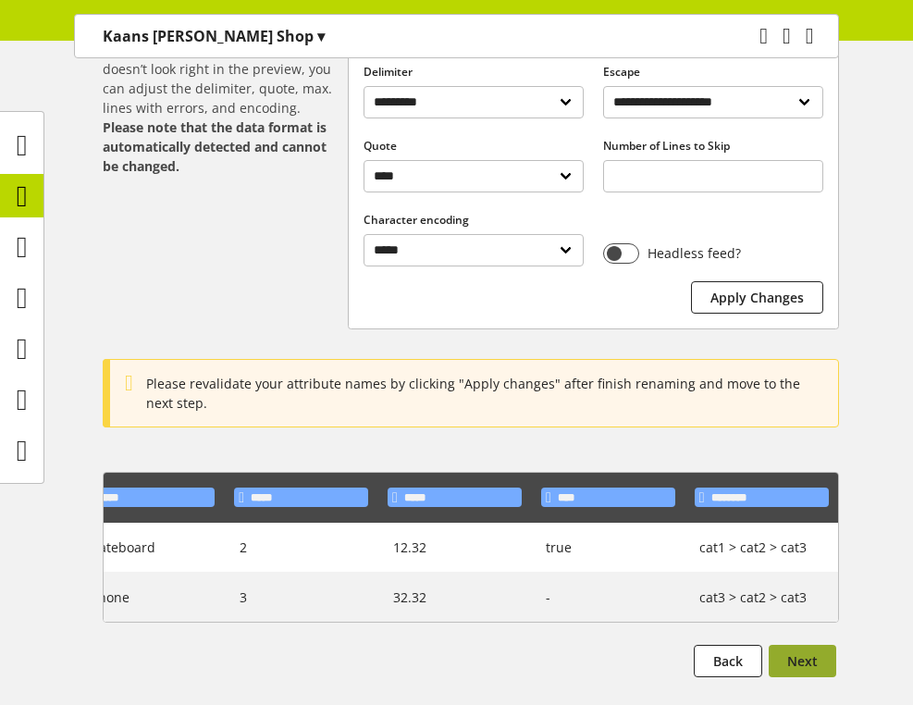
click at [808, 664] on span "Next" at bounding box center [802, 660] width 31 height 19
select select
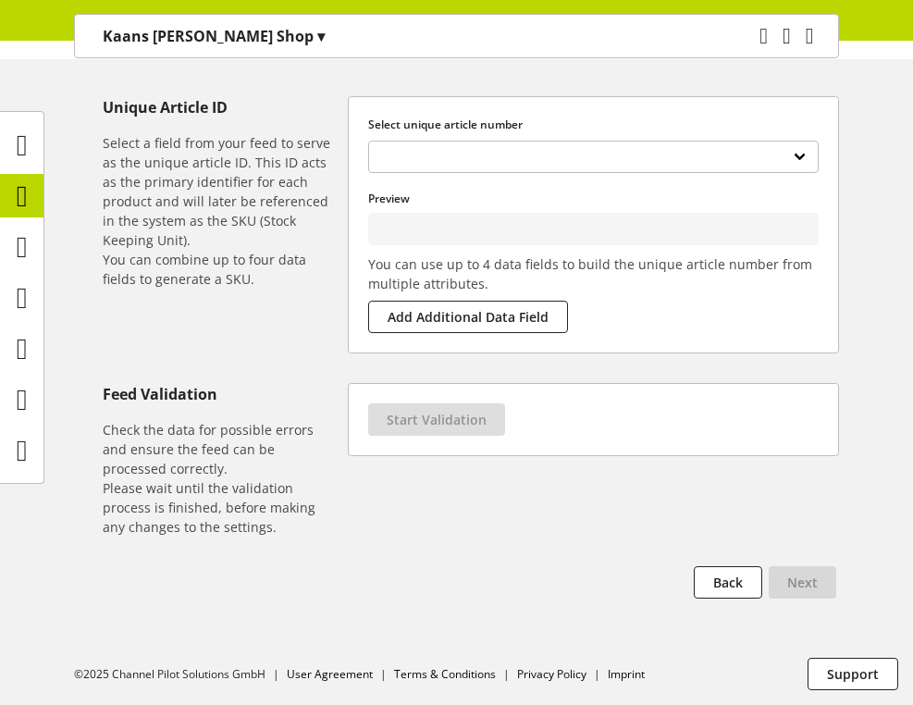
scroll to position [0, 0]
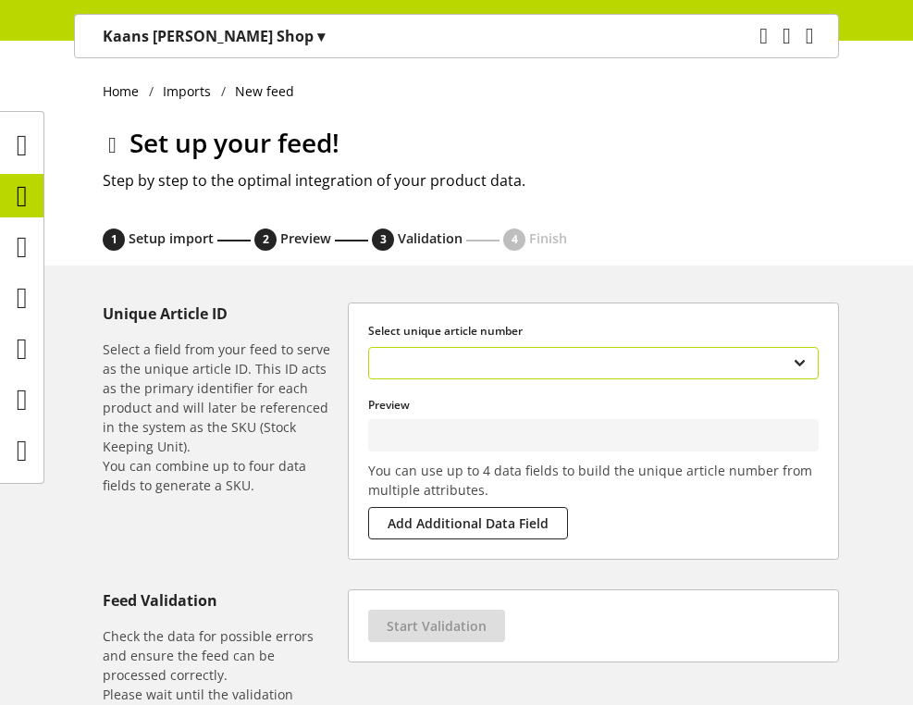
click at [499, 353] on select "*** ******** ***** ***** ***** **** ********" at bounding box center [593, 363] width 450 height 32
type input "**********"
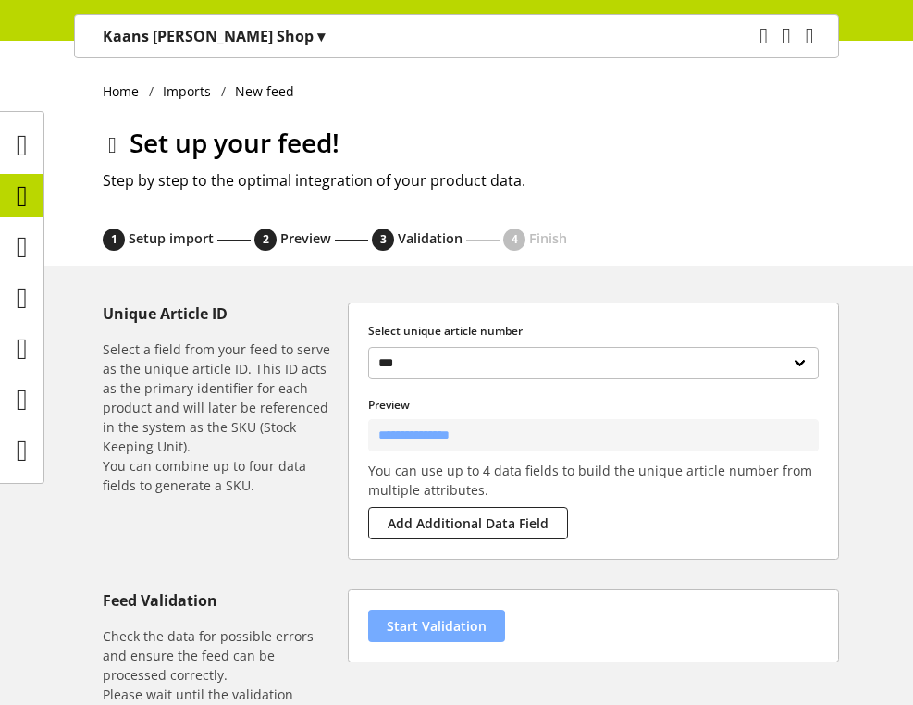
click at [425, 624] on span "Start Validation" at bounding box center [437, 625] width 100 height 19
select select "********"
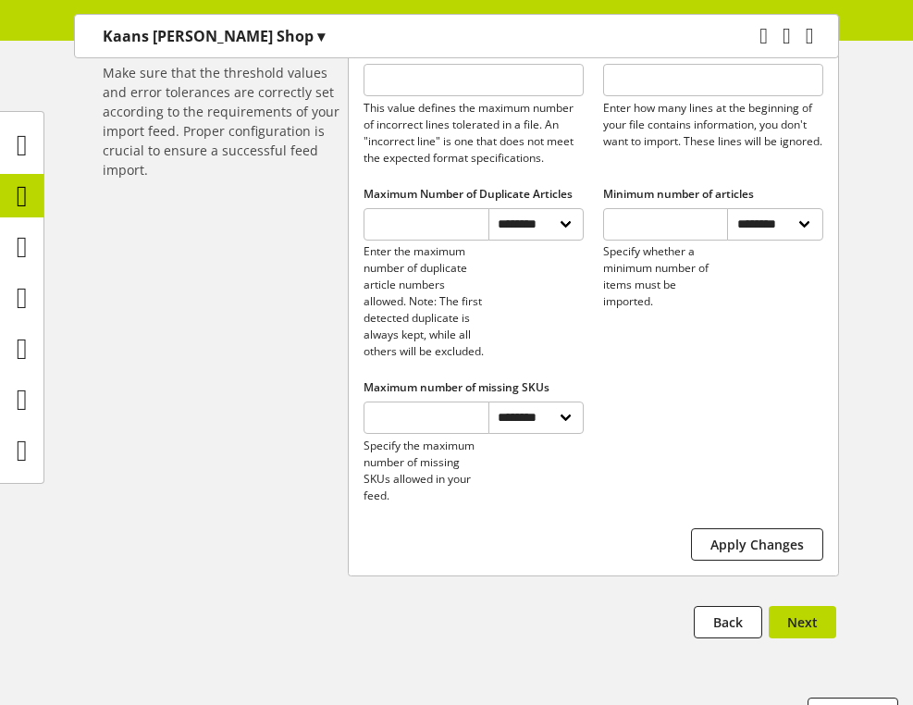
scroll to position [934, 0]
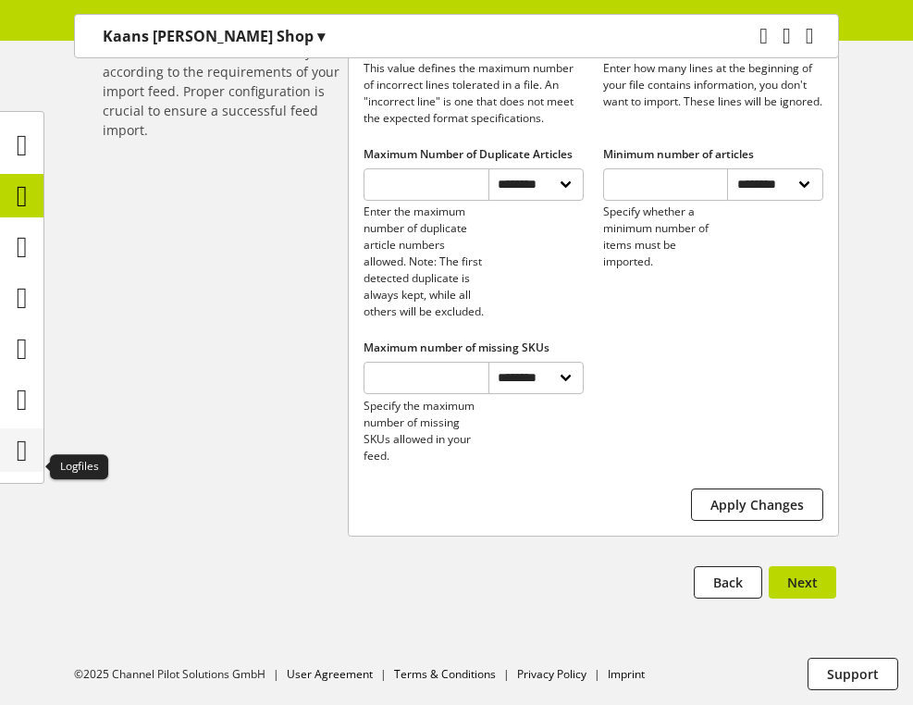
click at [27, 453] on icon at bounding box center [22, 450] width 11 height 37
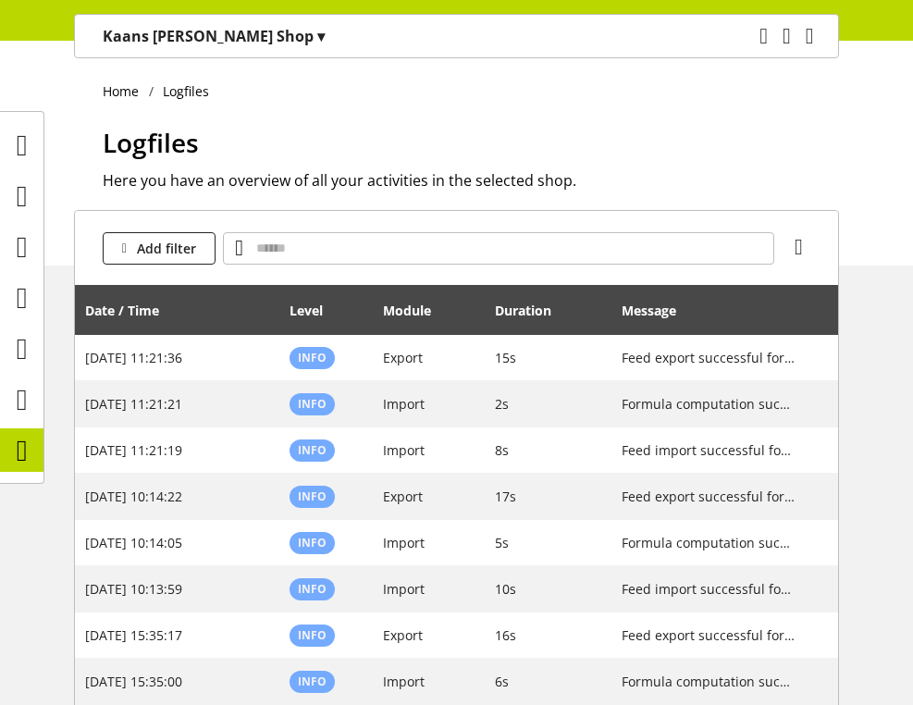
click at [209, 53] on div "Kaans Gibson Shop ▾ All customers ▾ Select customer All customers Shop Settings…" at bounding box center [214, 36] width 278 height 43
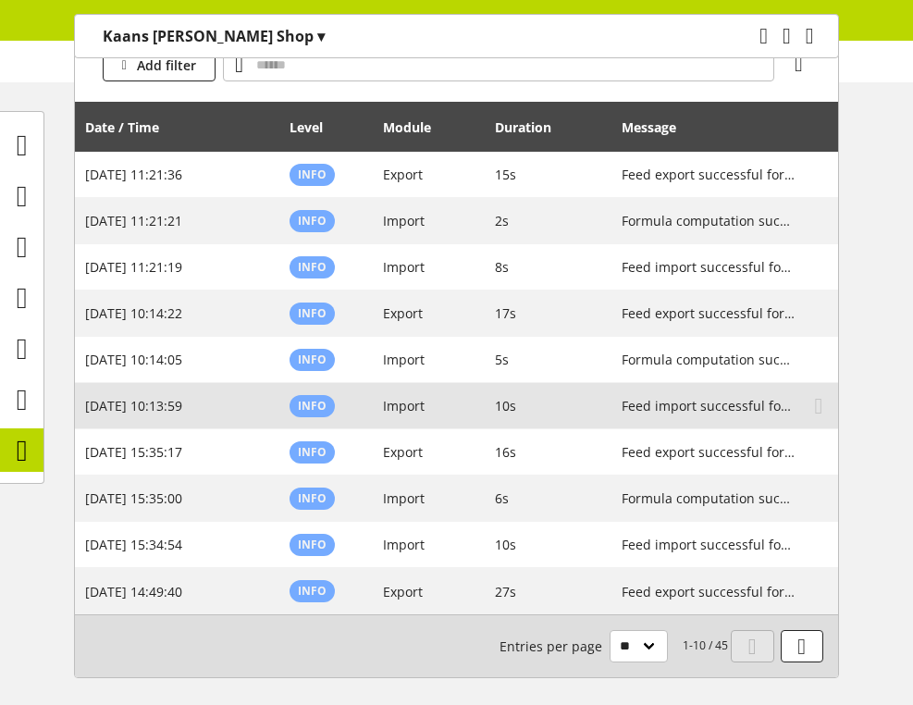
scroll to position [190, 0]
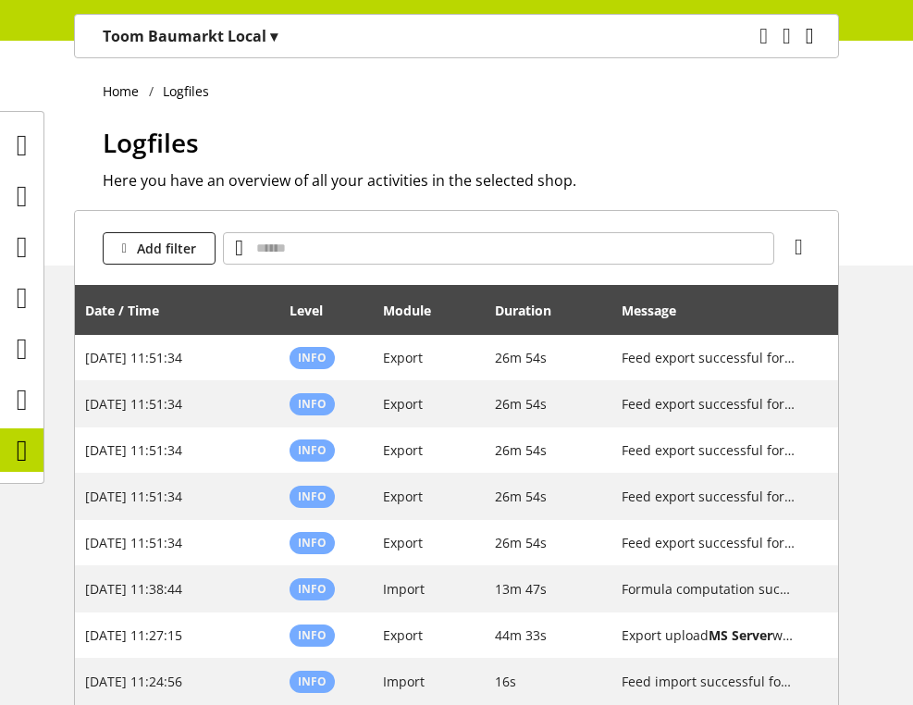
click at [809, 32] on icon "main navigation" at bounding box center [810, 35] width 8 height 33
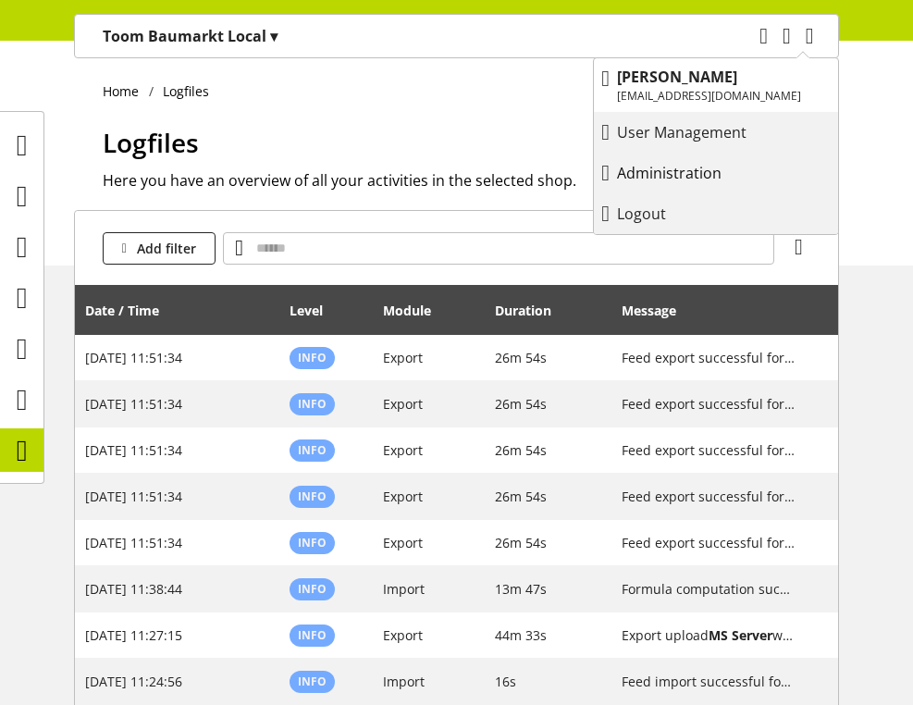
click at [695, 183] on p "Administration" at bounding box center [688, 173] width 142 height 22
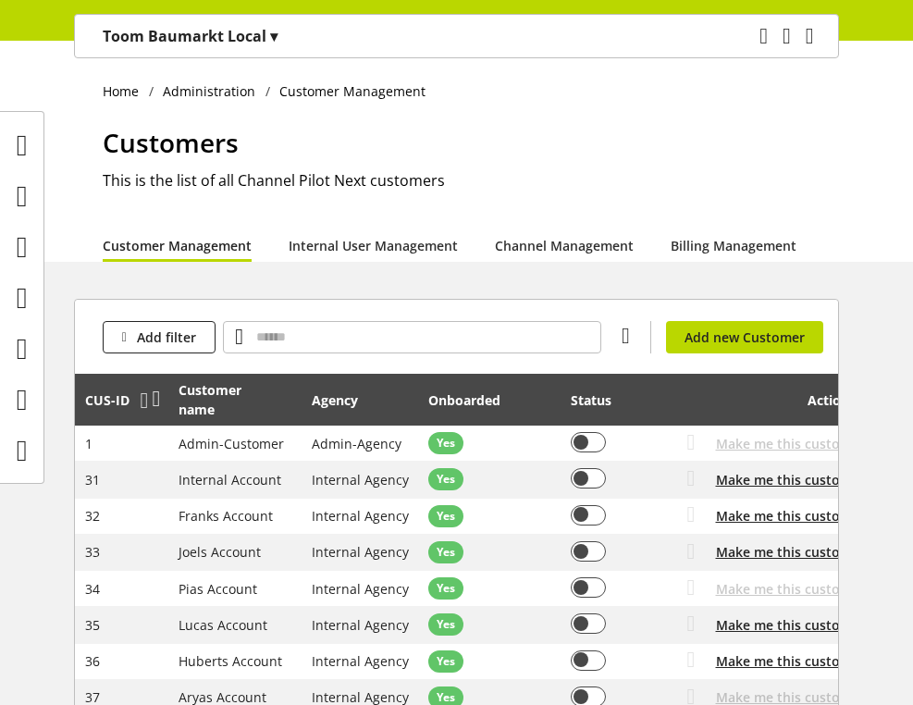
click at [141, 400] on icon at bounding box center [145, 400] width 8 height 33
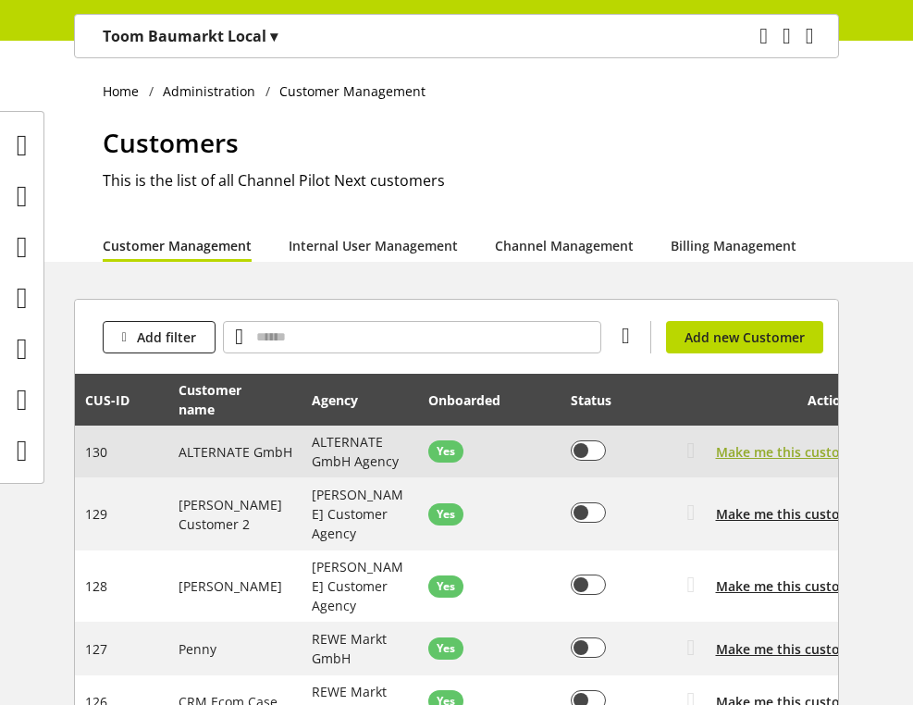
click at [813, 451] on span "Make me this customer" at bounding box center [790, 451] width 149 height 19
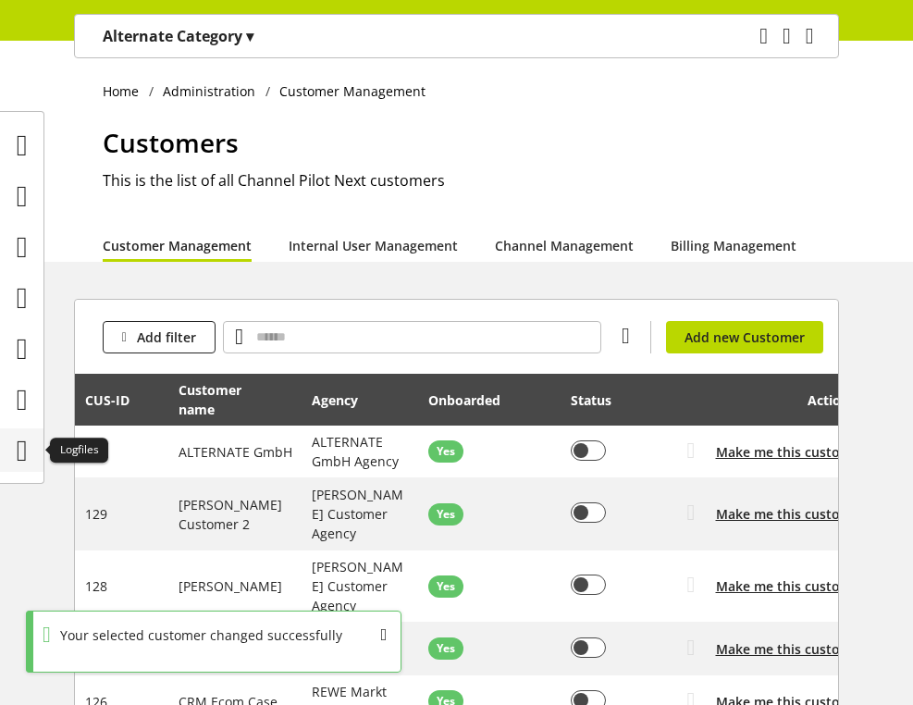
click at [17, 455] on icon at bounding box center [22, 450] width 11 height 37
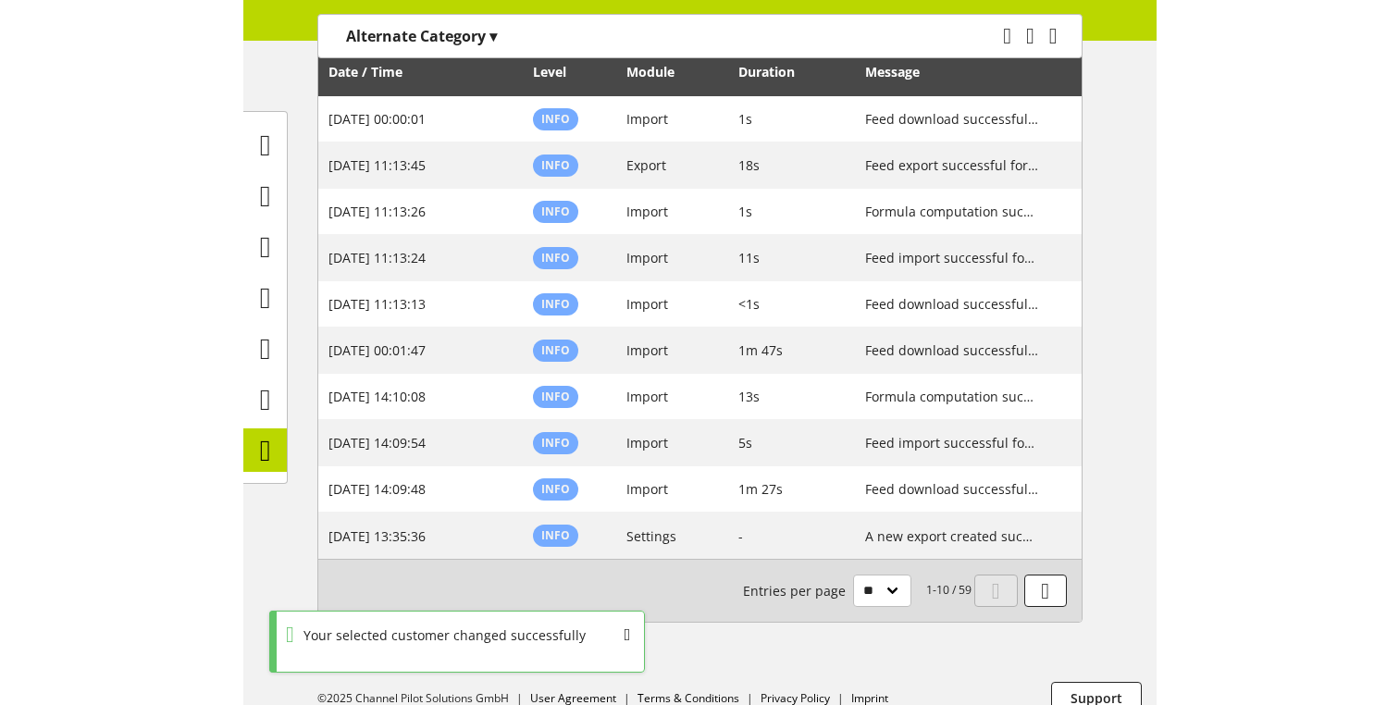
scroll to position [258, 0]
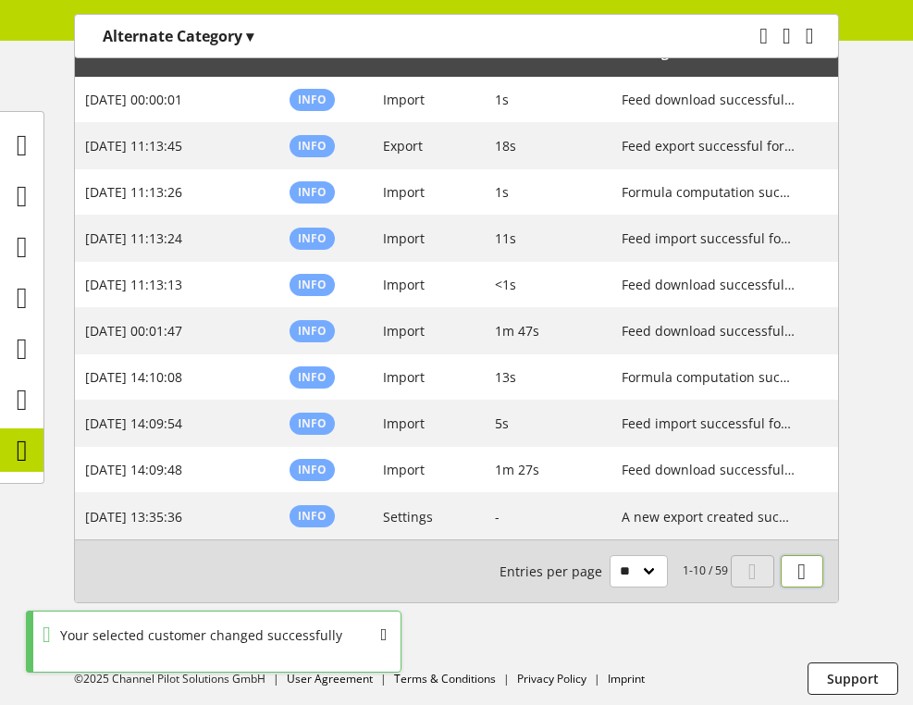
click at [817, 577] on link at bounding box center [802, 571] width 43 height 32
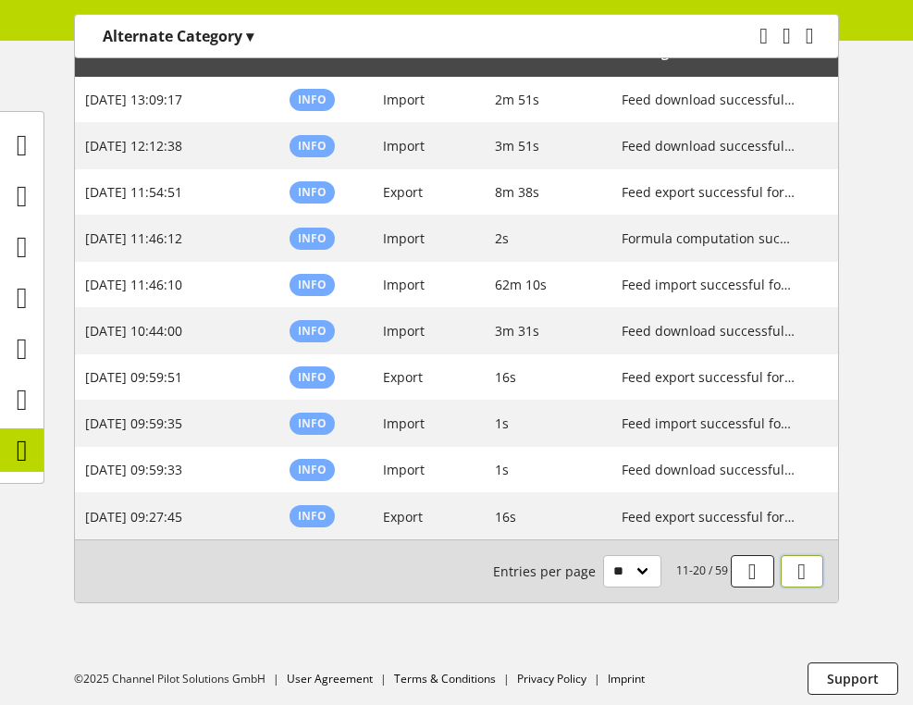
click at [817, 577] on link at bounding box center [802, 571] width 43 height 32
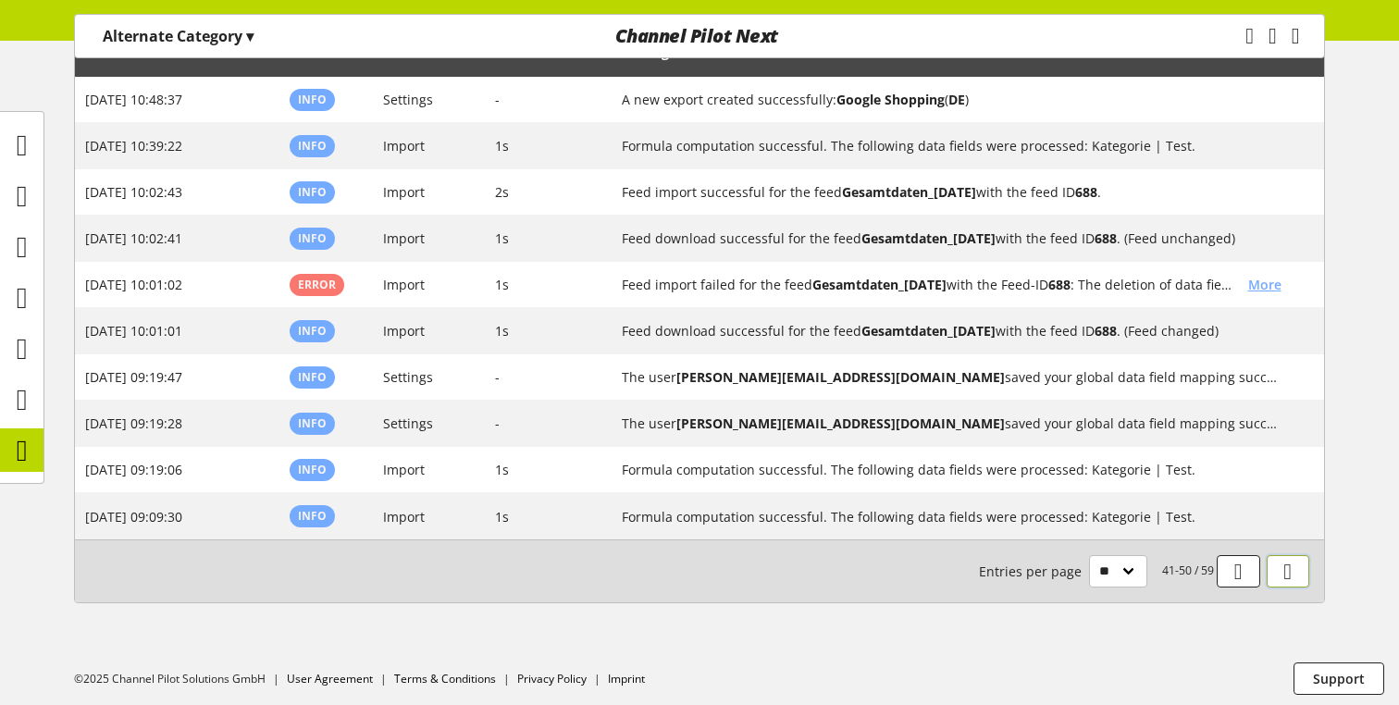
click at [912, 565] on icon at bounding box center [1287, 571] width 8 height 33
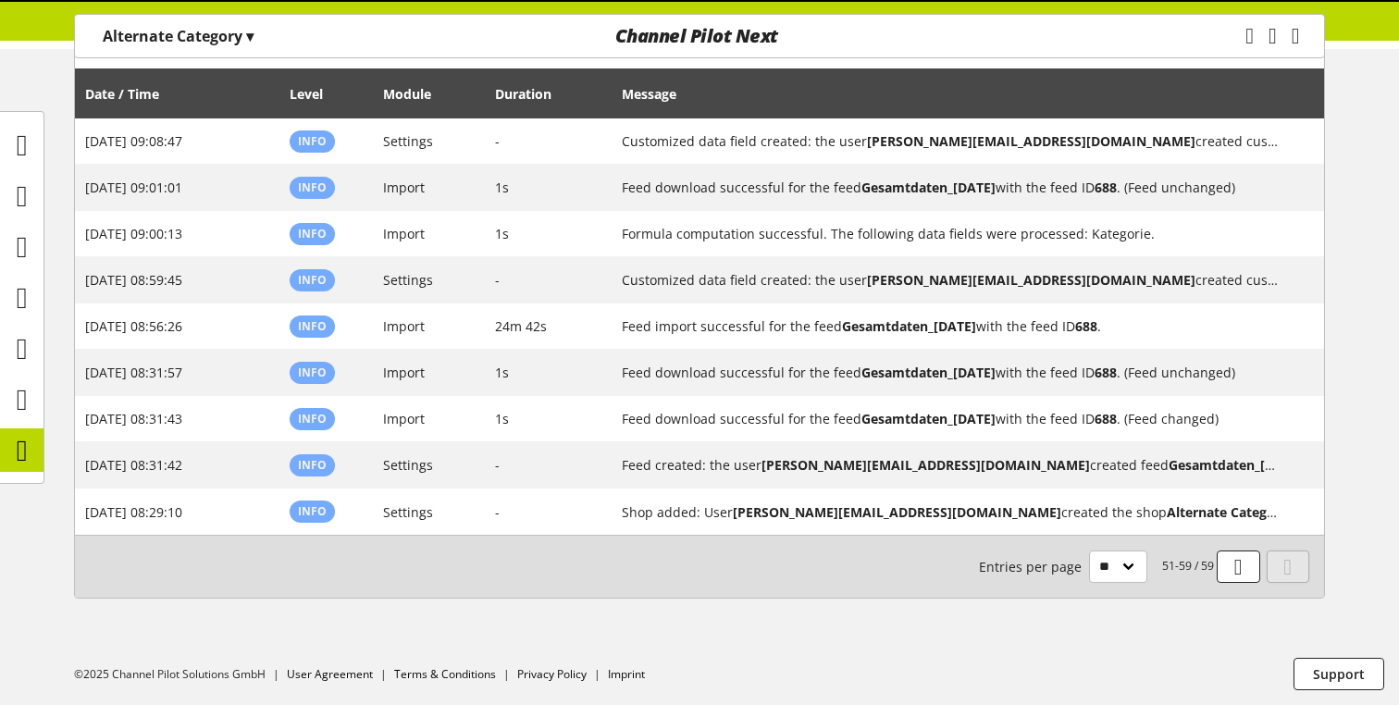
scroll to position [216, 0]
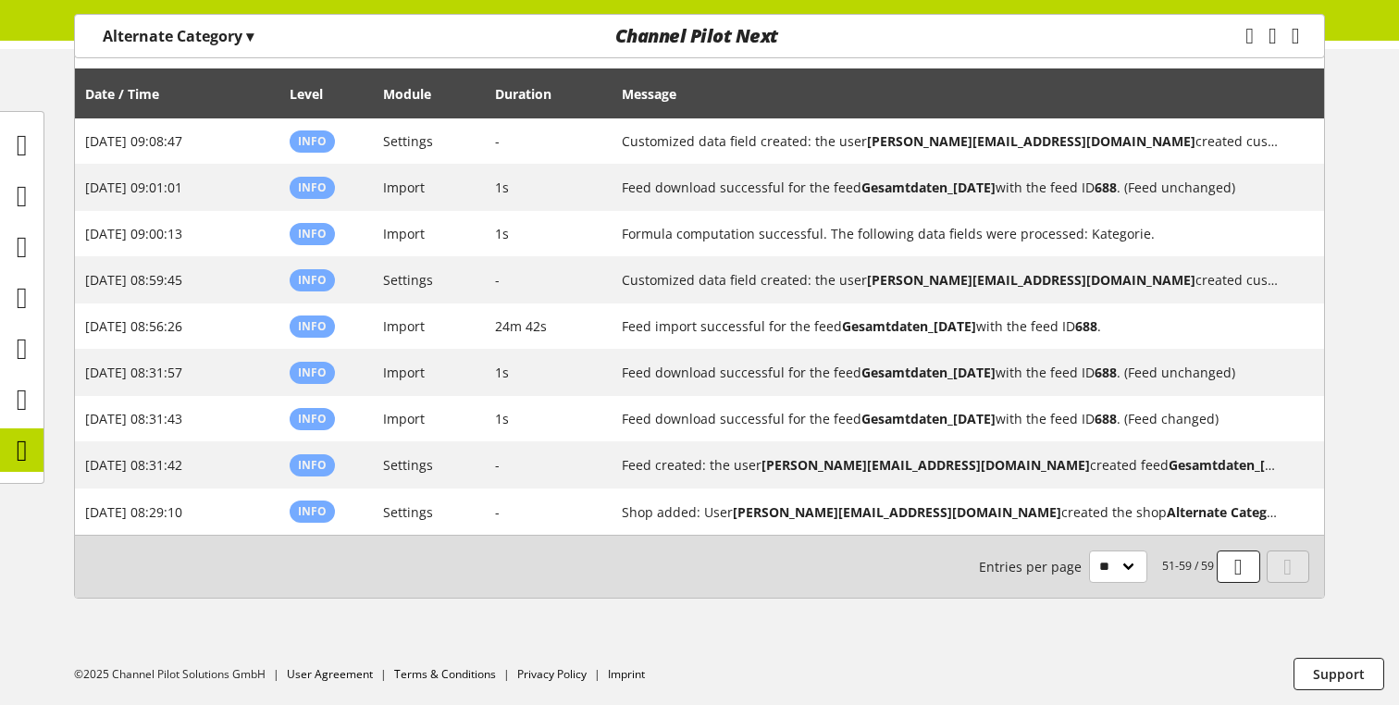
click at [137, 38] on p "Alternate Category ▾" at bounding box center [178, 36] width 151 height 22
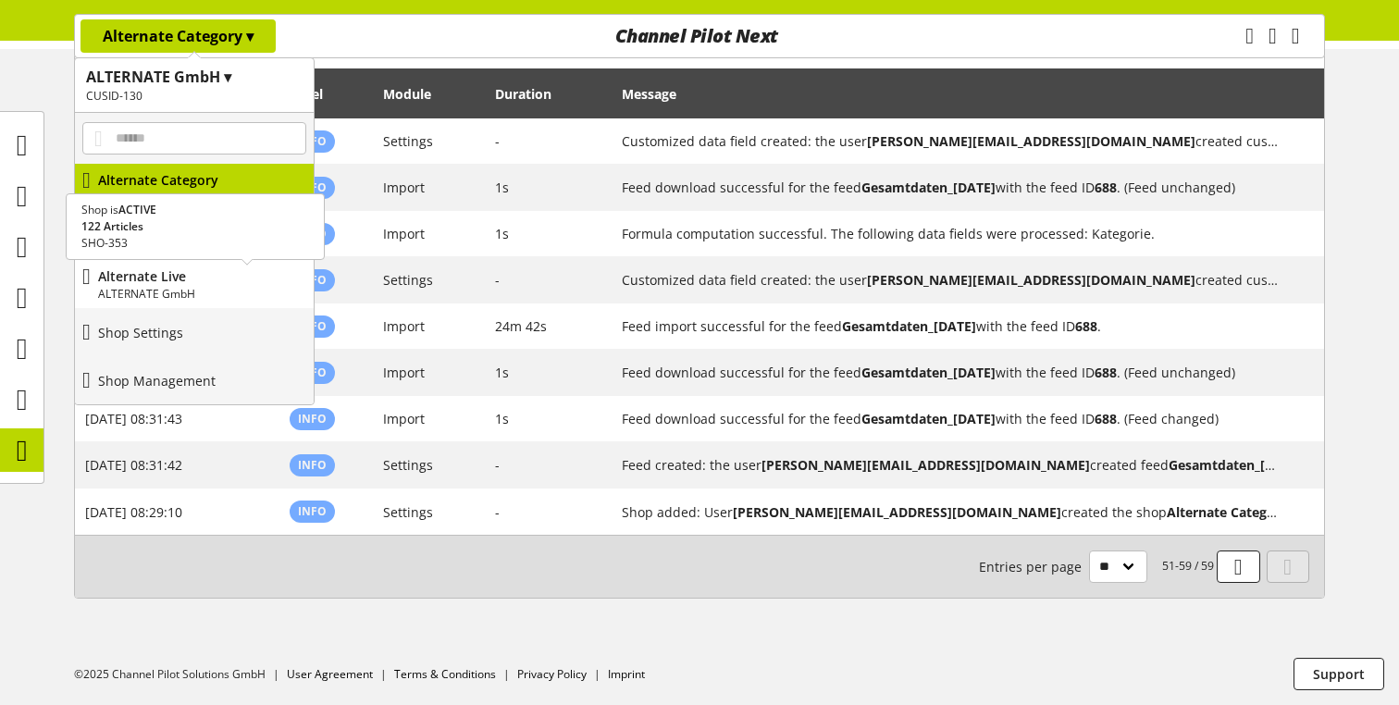
click at [166, 266] on p "Alternate Live" at bounding box center [202, 275] width 208 height 19
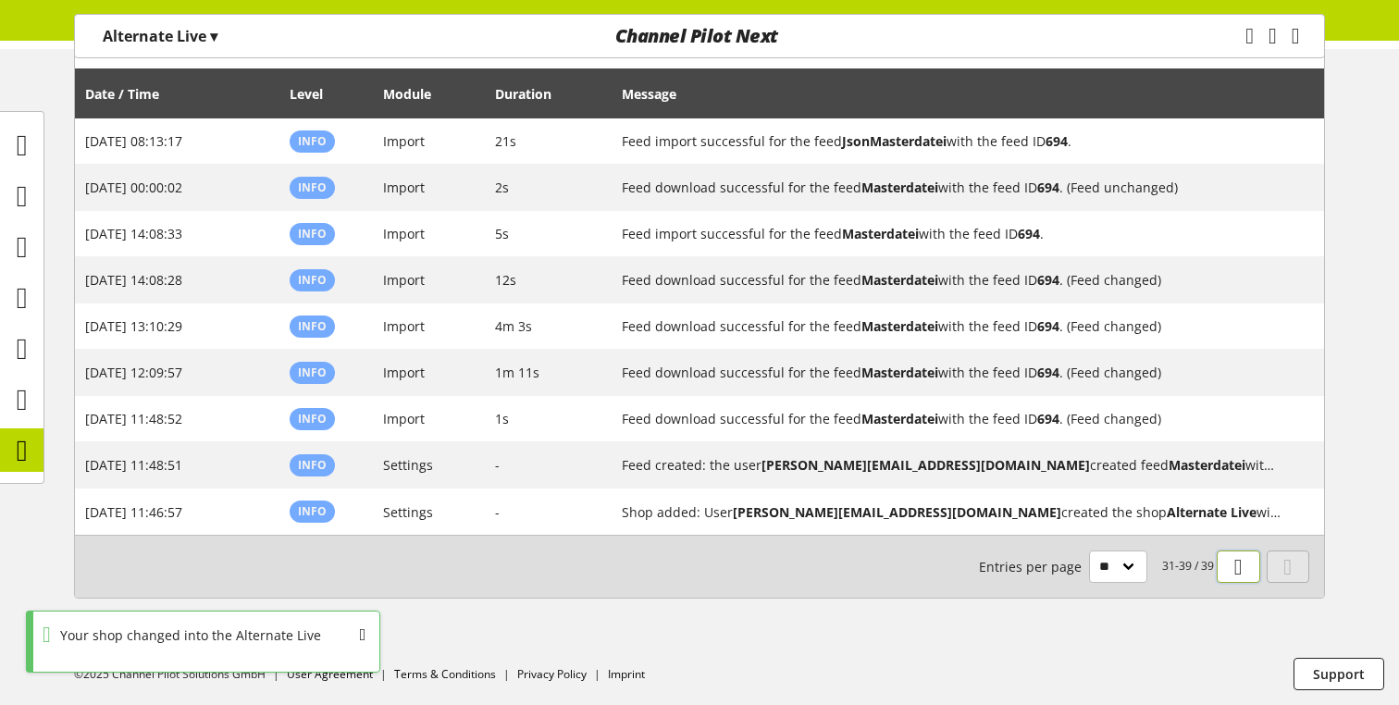
click at [912, 557] on icon at bounding box center [1238, 566] width 8 height 33
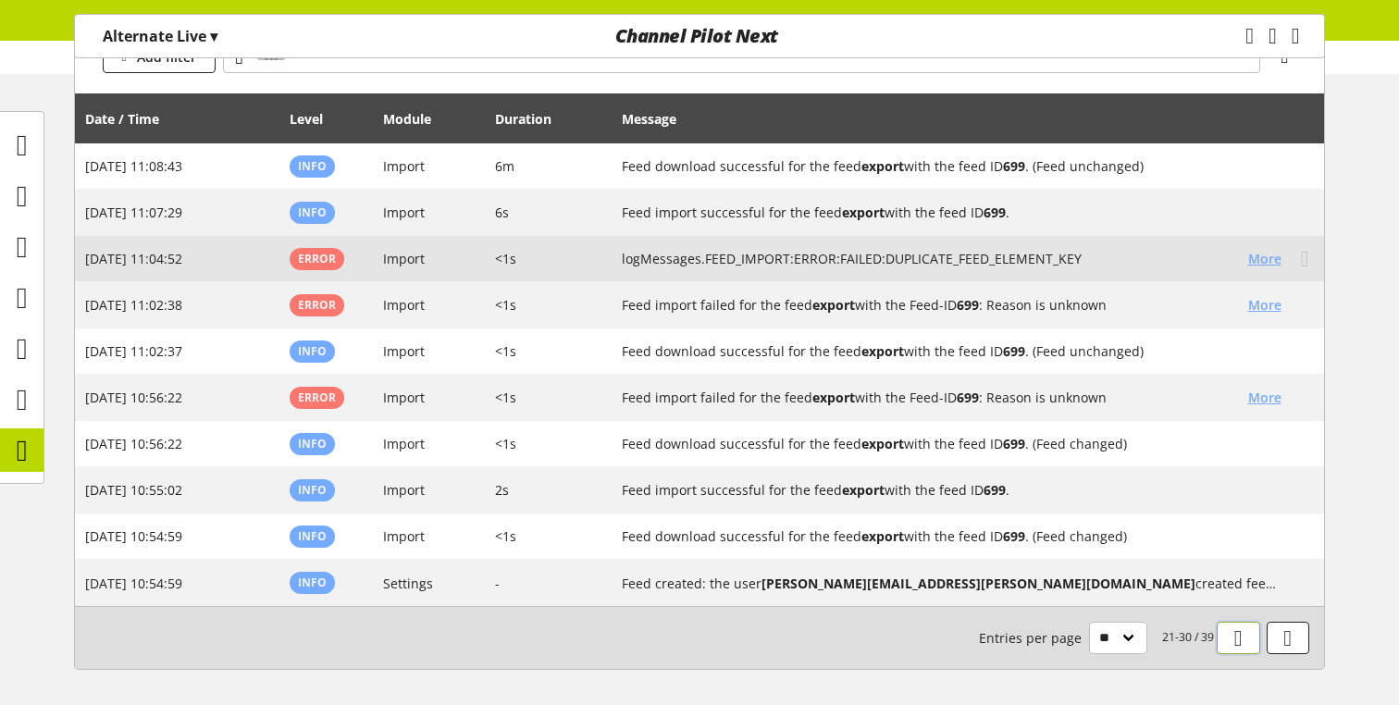
scroll to position [191, 0]
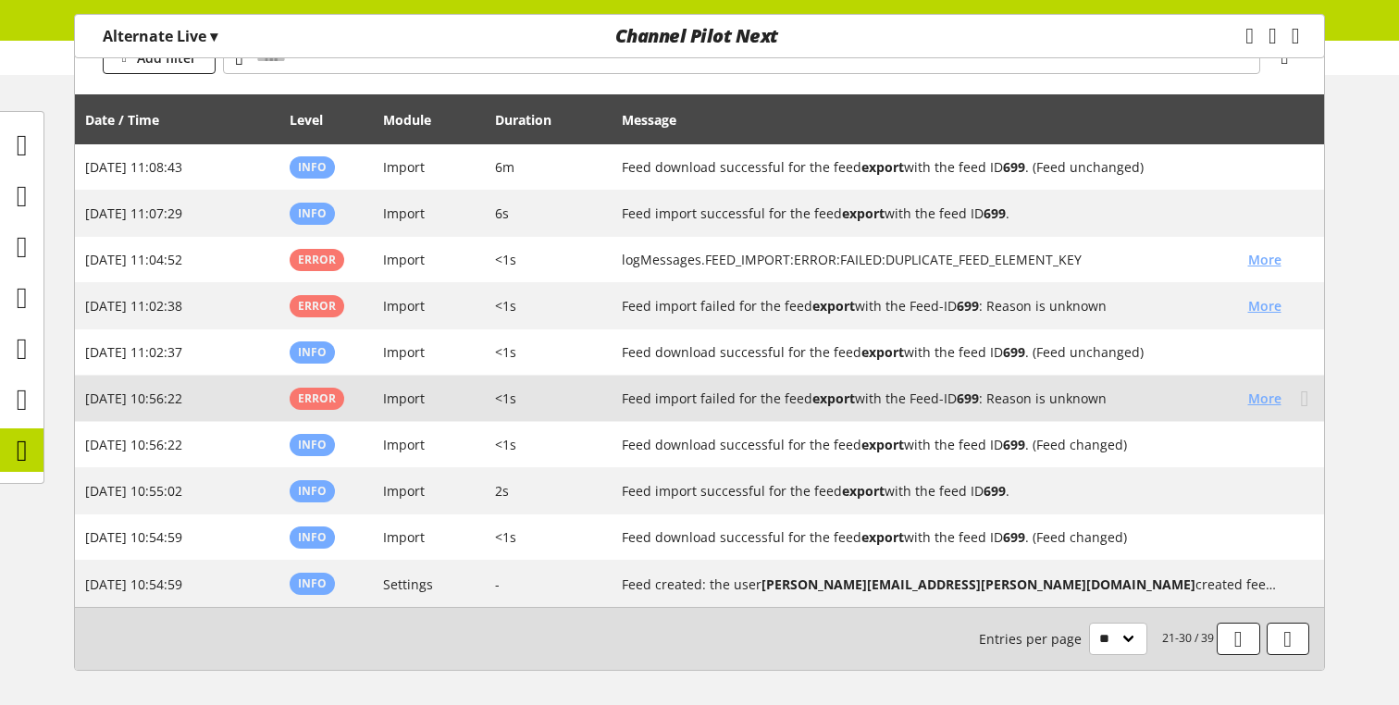
click at [912, 403] on span "More" at bounding box center [1264, 398] width 33 height 19
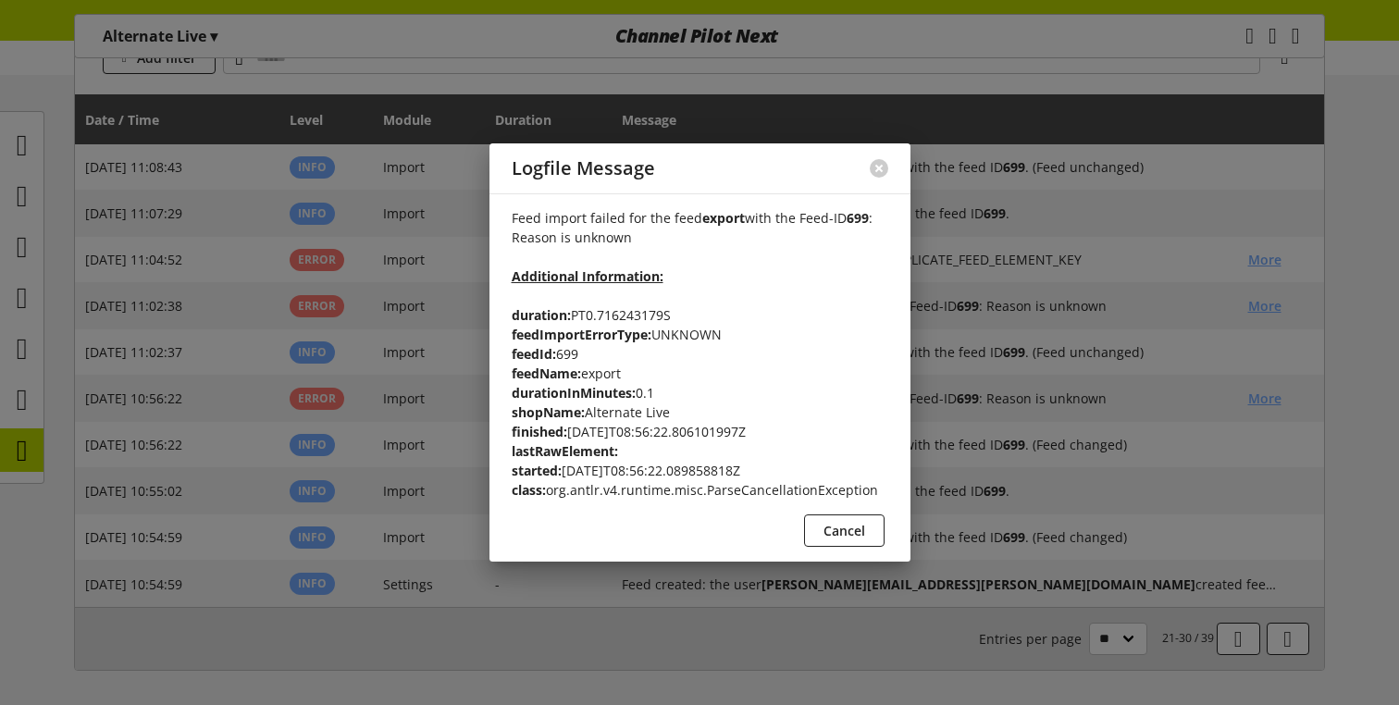
click at [912, 352] on div at bounding box center [699, 352] width 1399 height 705
click at [884, 524] on div "Cancel" at bounding box center [700, 533] width 376 height 39
click at [843, 536] on span "Cancel" at bounding box center [844, 530] width 42 height 19
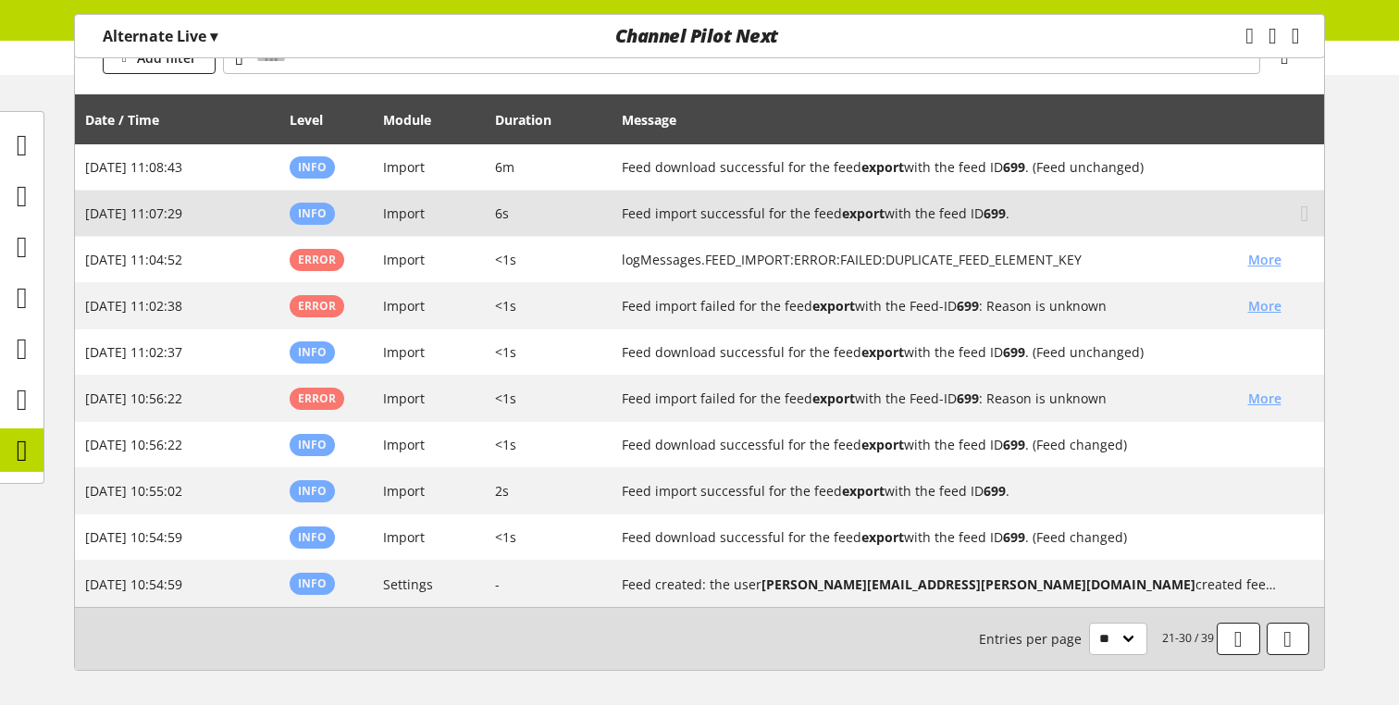
scroll to position [174, 0]
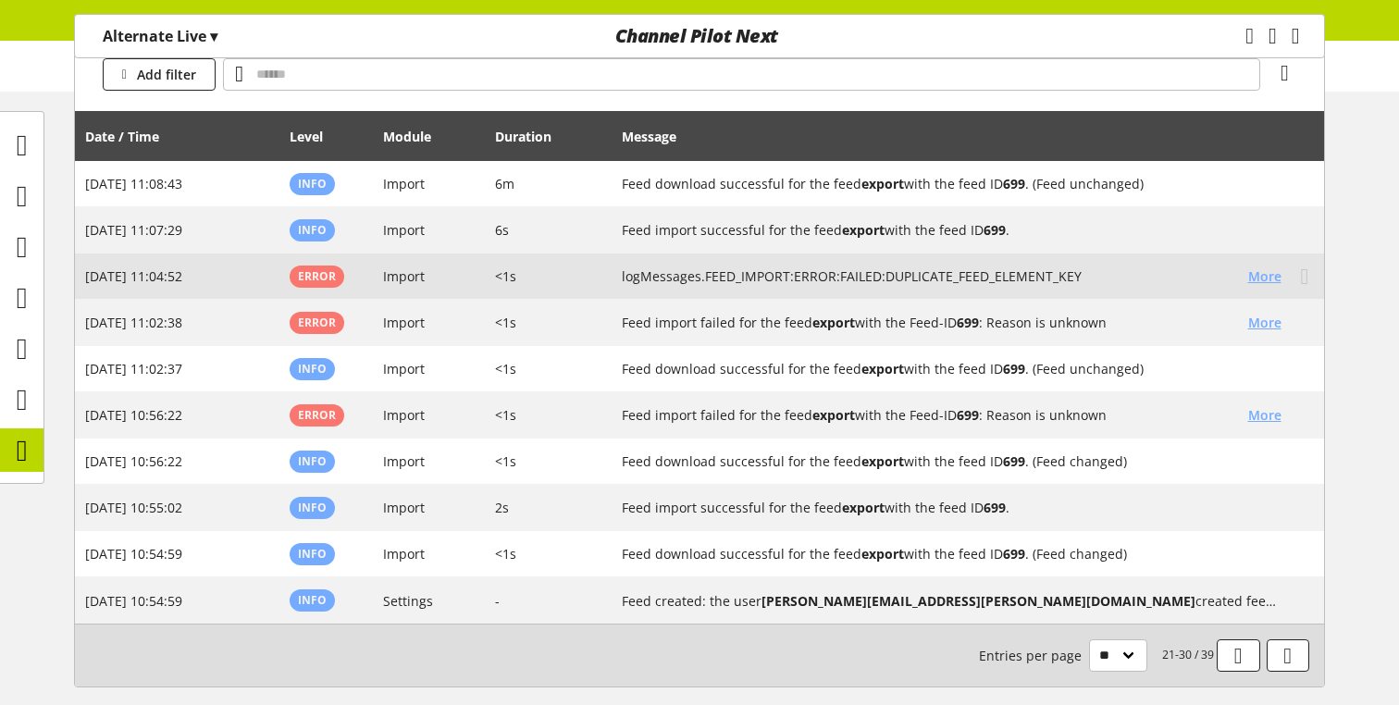
click at [912, 277] on span "More" at bounding box center [1264, 275] width 33 height 19
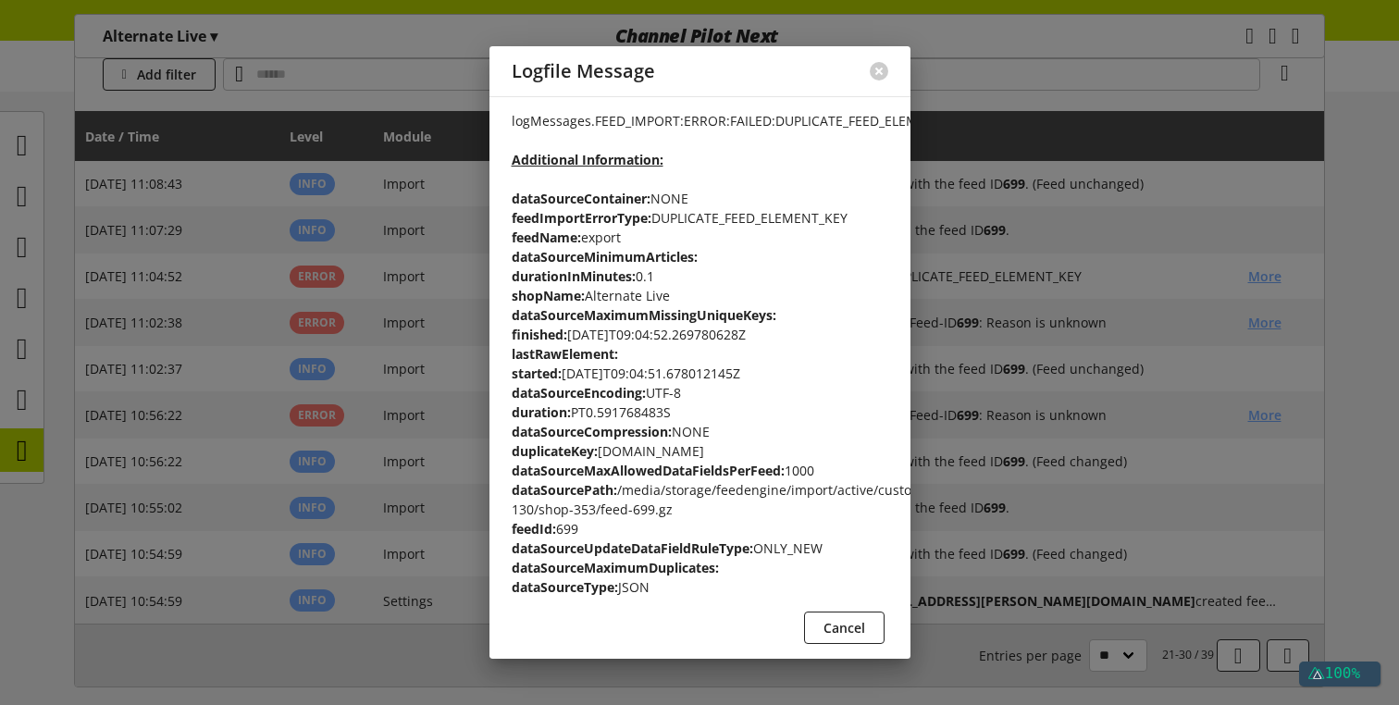
scroll to position [0, 0]
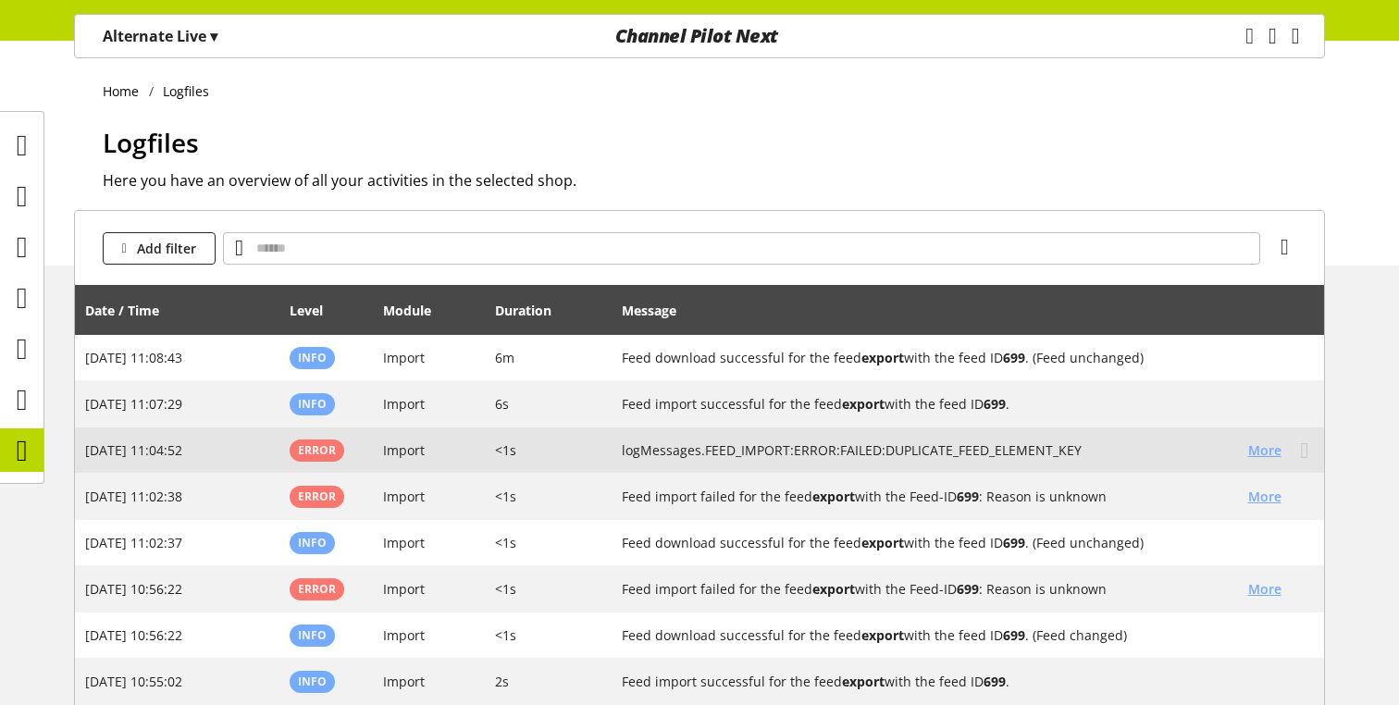
click at [912, 450] on span "More" at bounding box center [1264, 449] width 33 height 19
click at [912, 451] on span "More" at bounding box center [1264, 449] width 33 height 19
click at [1248, 446] on span "More" at bounding box center [1264, 449] width 33 height 19
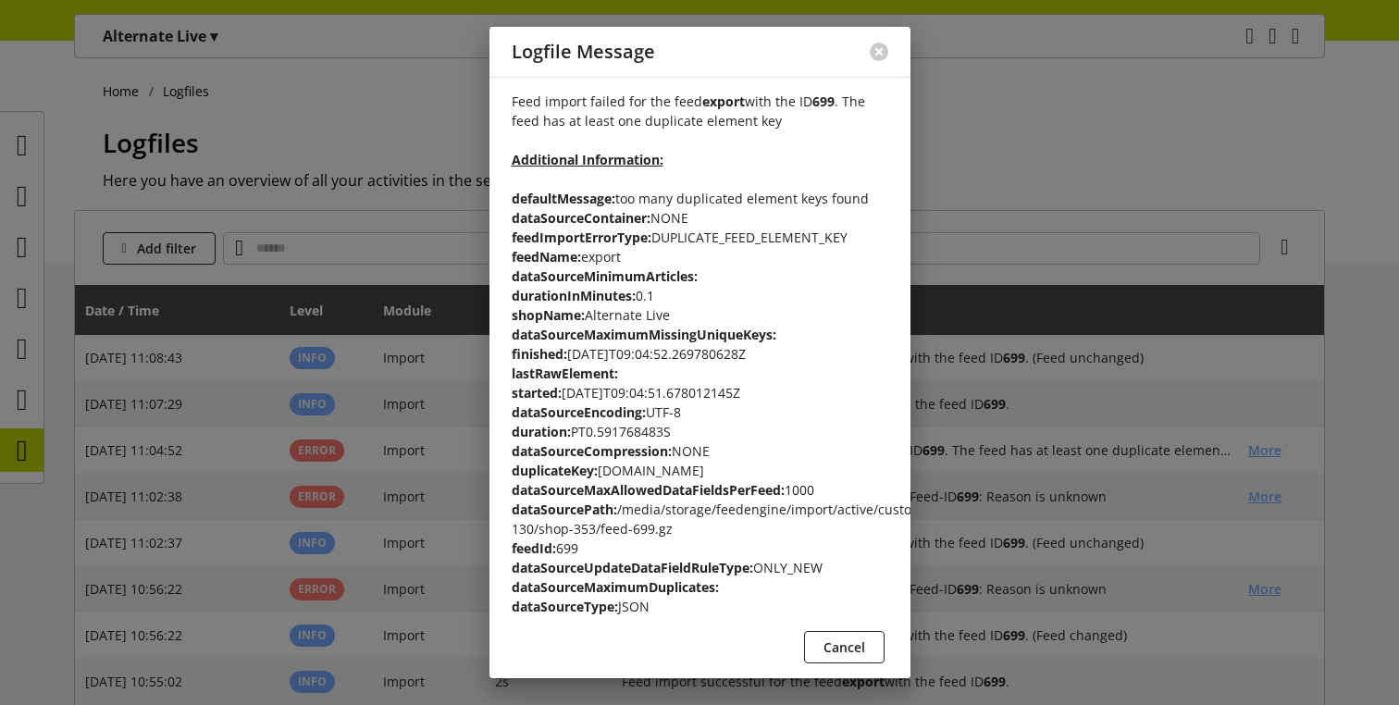
click at [1161, 451] on div at bounding box center [699, 352] width 1399 height 705
click at [875, 657] on button "Cancel" at bounding box center [844, 647] width 80 height 32
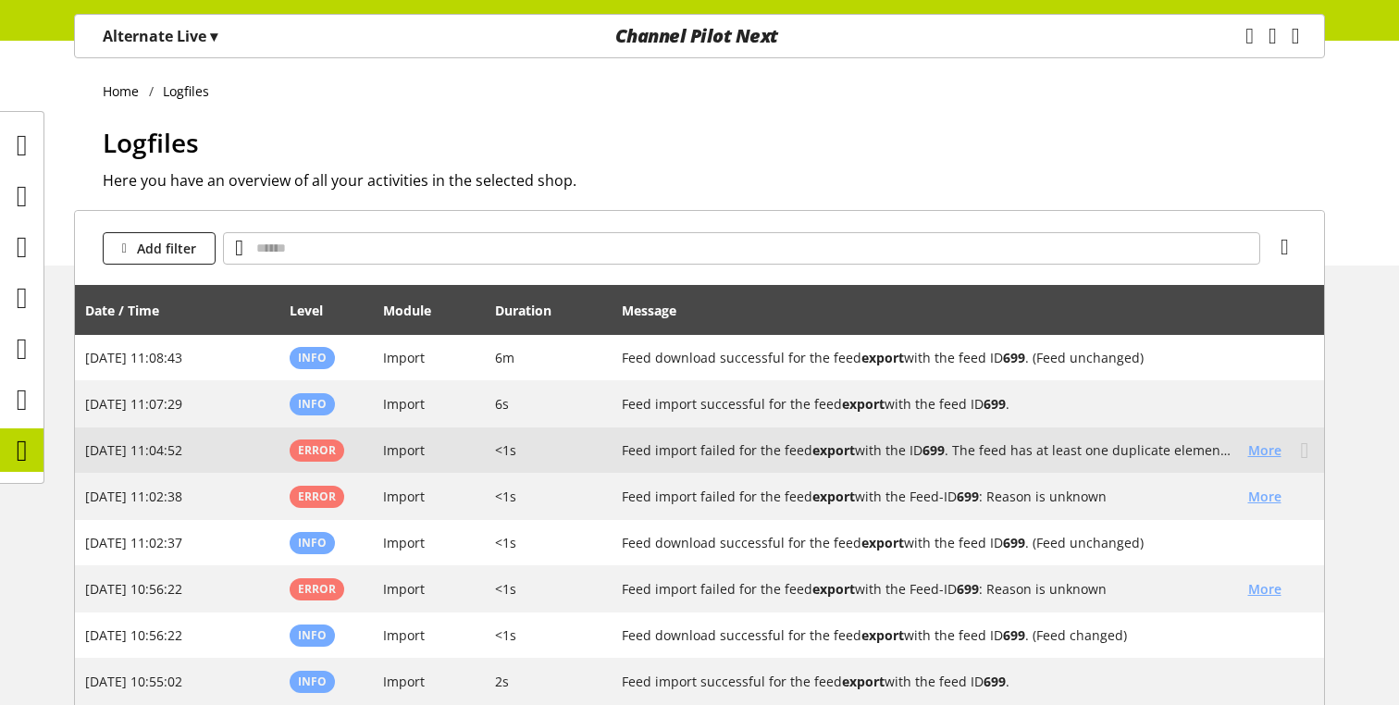
click at [1256, 443] on span "More" at bounding box center [1264, 449] width 33 height 19
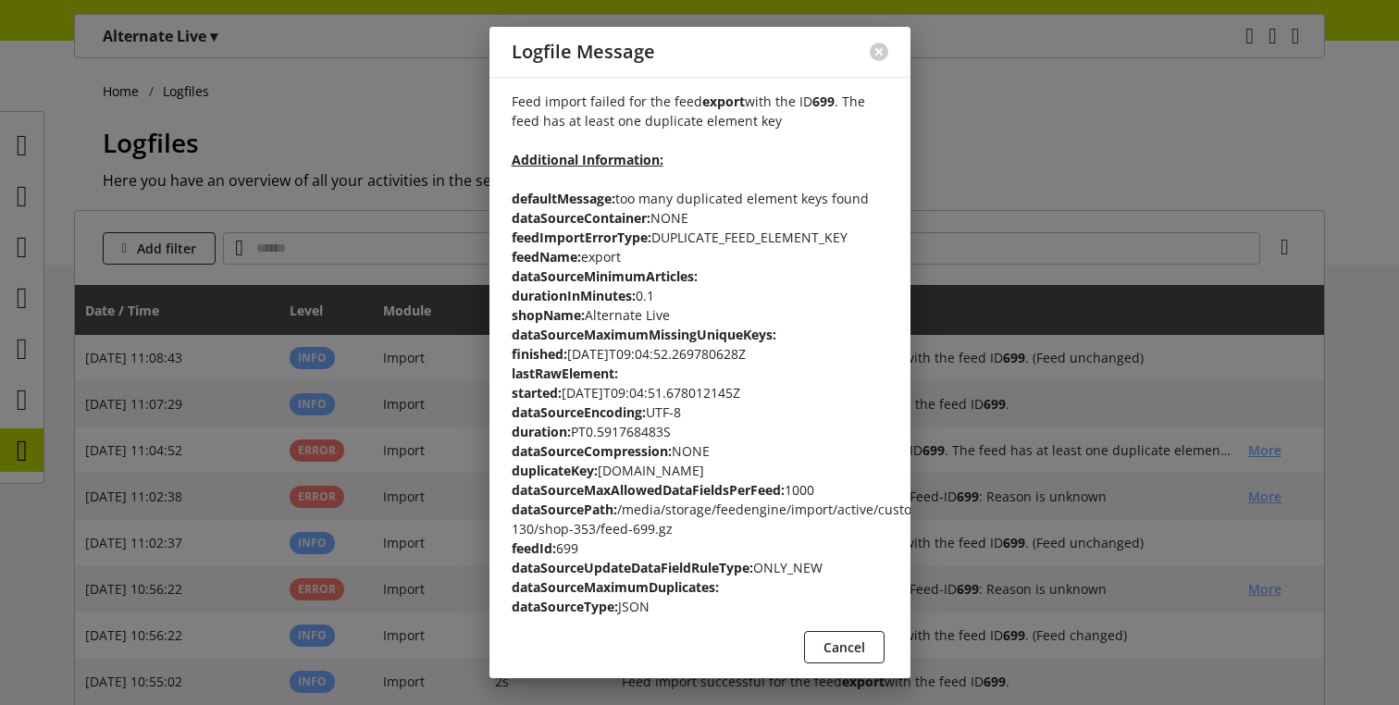
scroll to position [2, 0]
drag, startPoint x: 602, startPoint y: 464, endPoint x: 826, endPoint y: 460, distance: 223.9
click at [827, 460] on p "Feed import failed for the feed export with the ID 699 . The feed has at least …" at bounding box center [700, 354] width 376 height 524
click at [842, 651] on span "Cancel" at bounding box center [844, 646] width 42 height 19
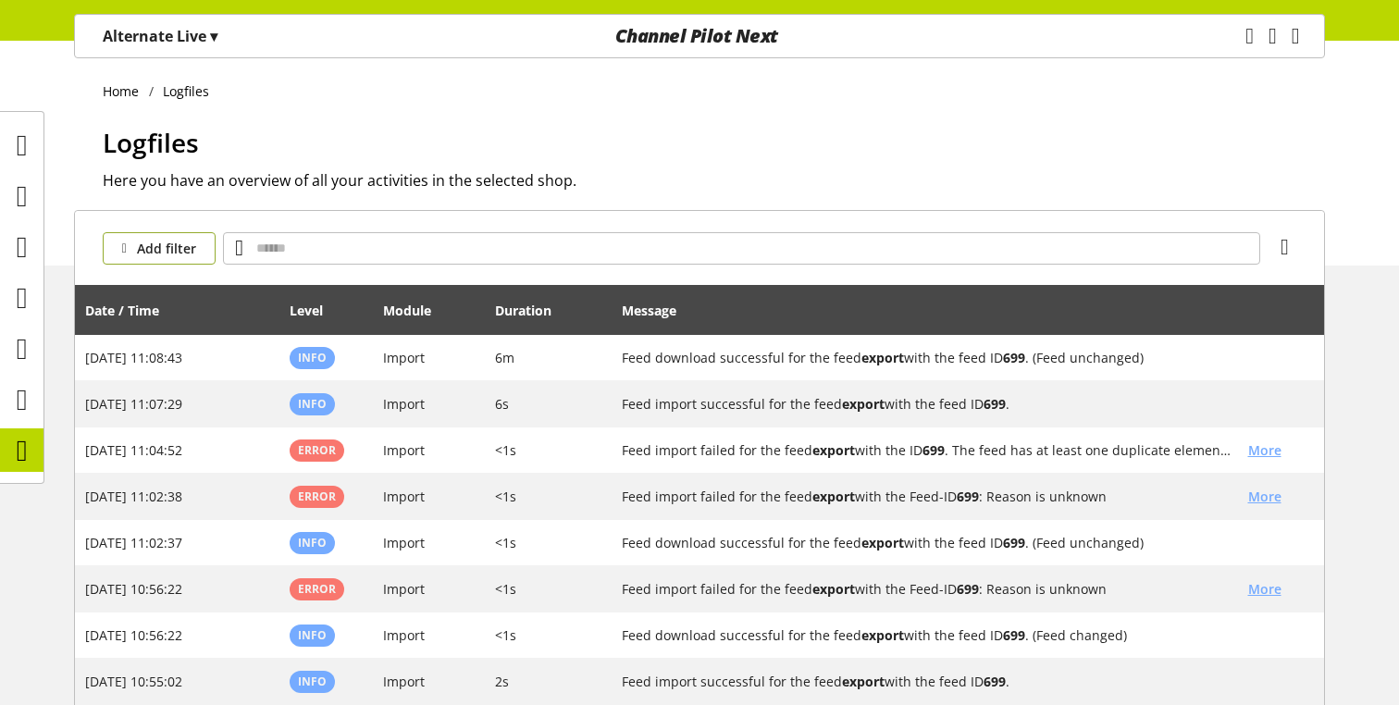
click at [198, 250] on button "Add filter" at bounding box center [159, 248] width 113 height 32
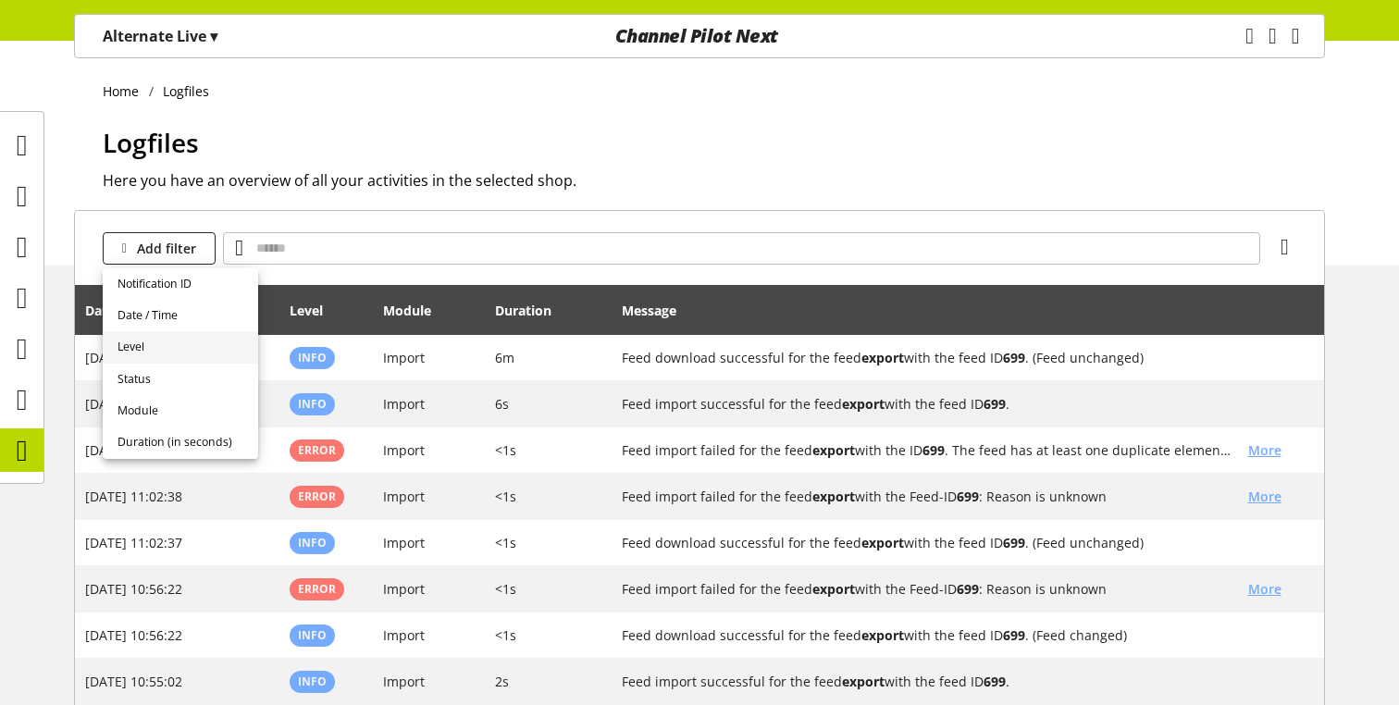
click at [202, 357] on link "Level" at bounding box center [180, 346] width 155 height 31
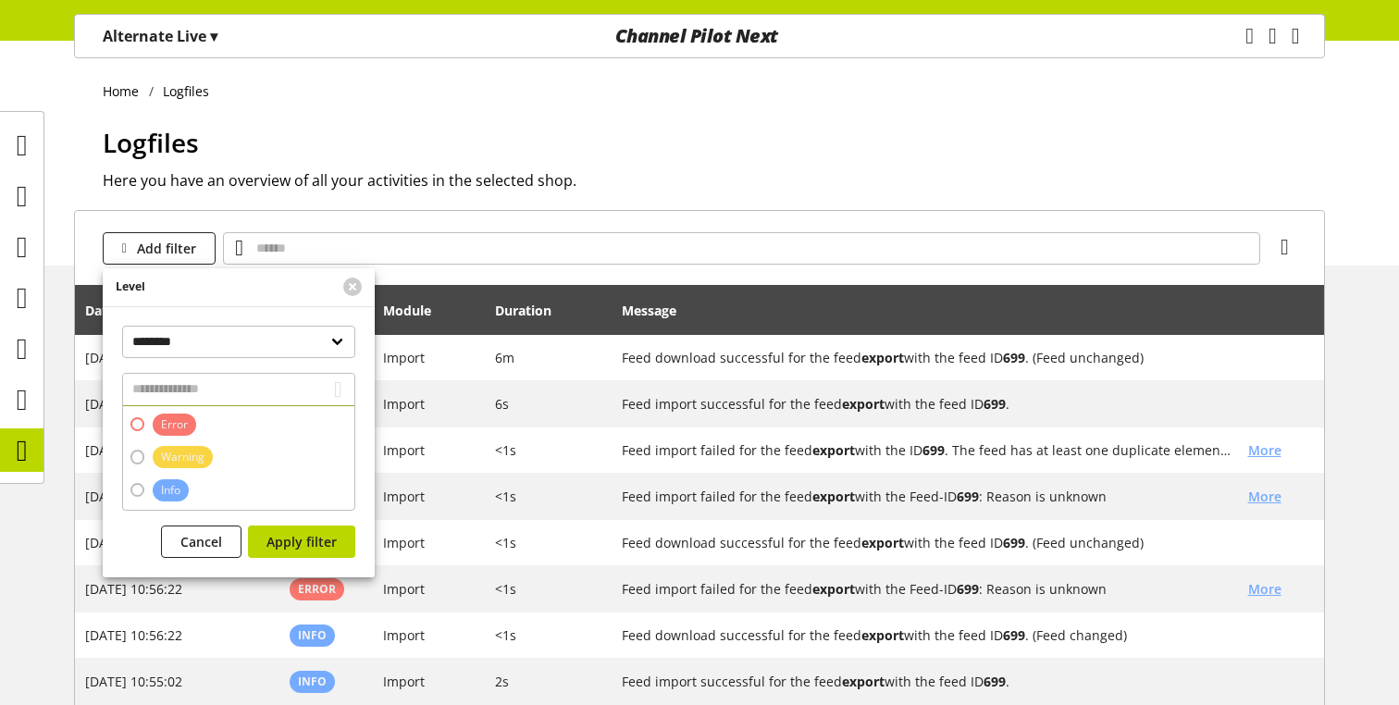
click at [186, 414] on span "Error" at bounding box center [174, 424] width 43 height 22
click at [321, 551] on button "Apply filter" at bounding box center [301, 541] width 107 height 32
